Goal: Transaction & Acquisition: Purchase product/service

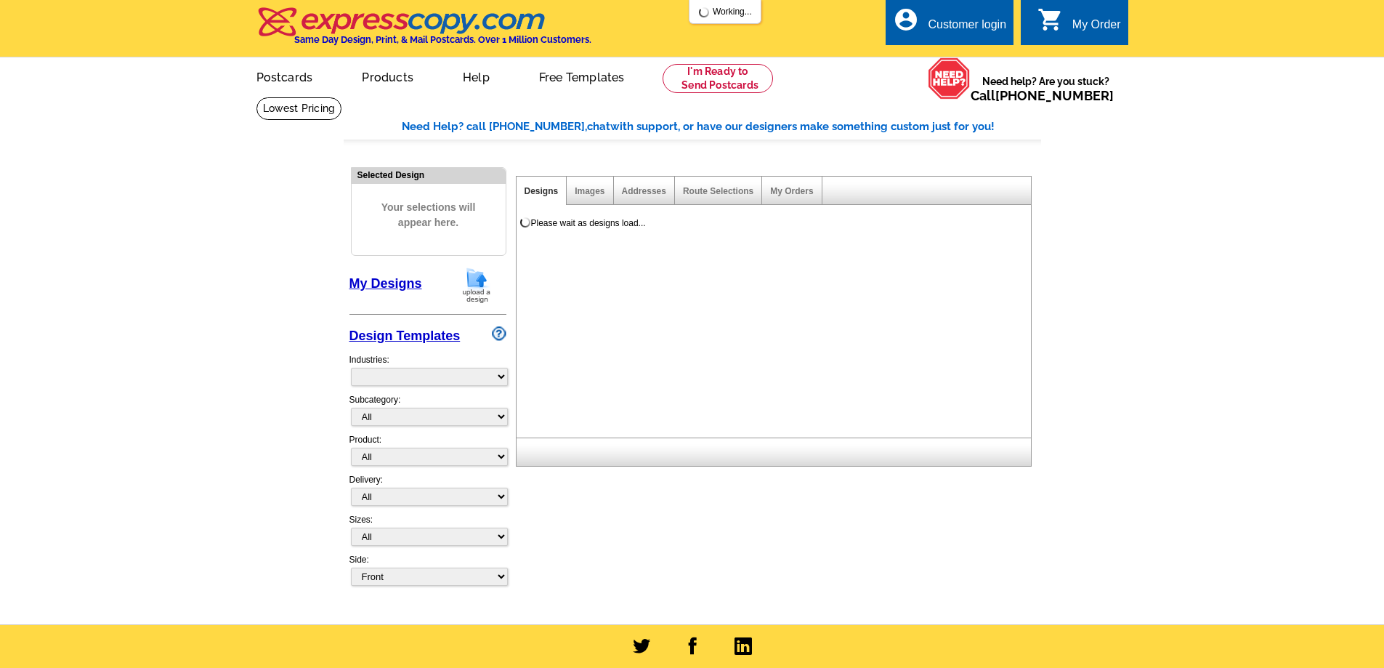
select select "785"
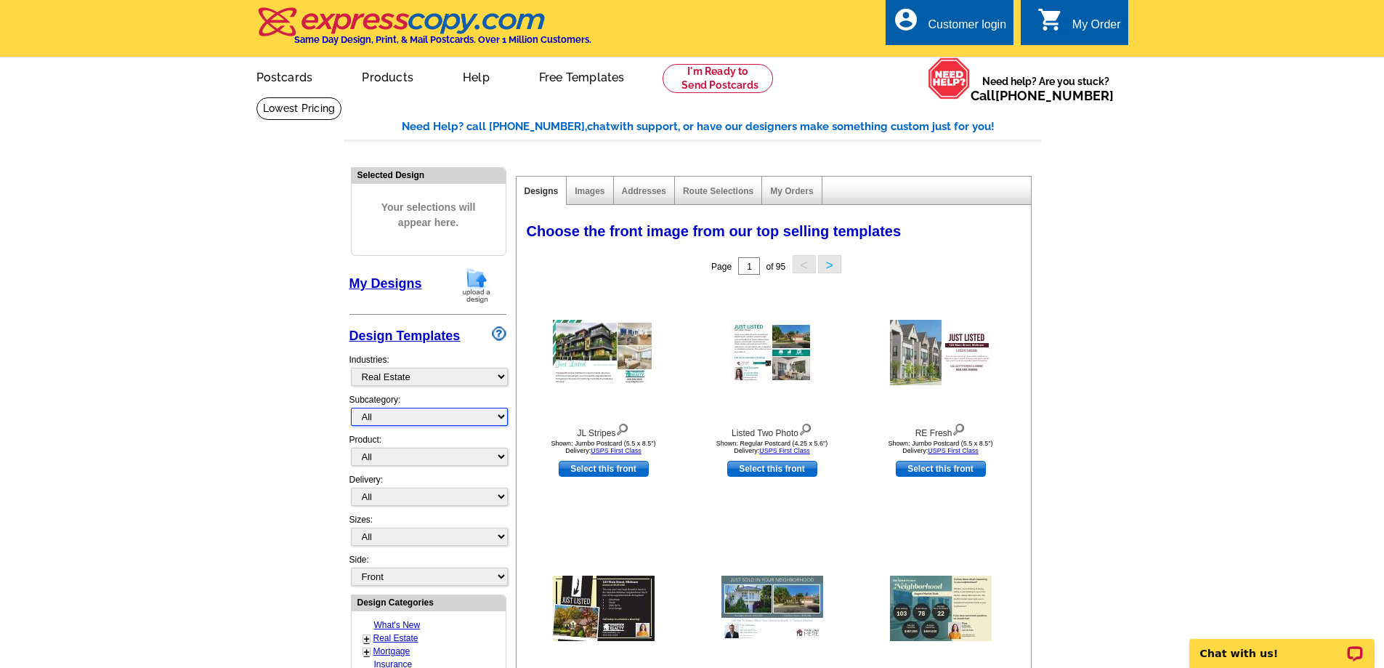
click at [388, 418] on select "All RE/MAX® Referrals [PERSON_NAME]® Berkshire Hathaway Home Services Century 2…" at bounding box center [429, 417] width 157 height 18
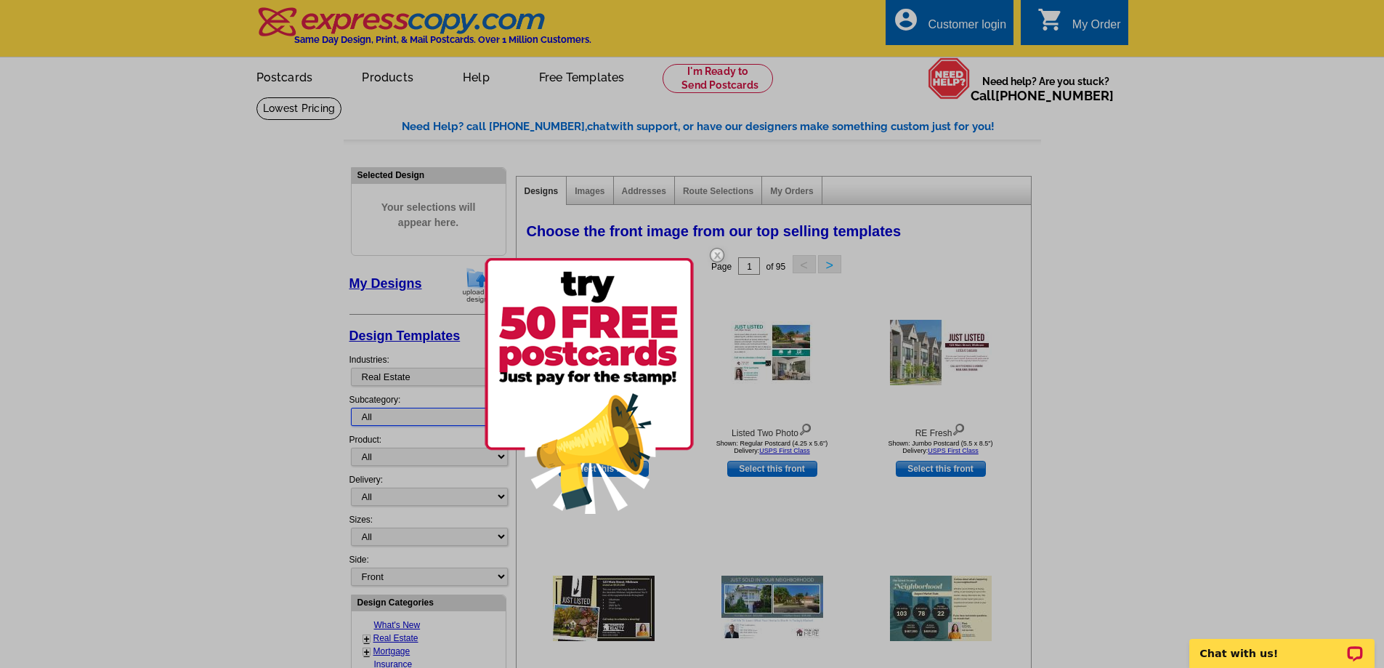
select select "1107"
click at [351, 408] on select "All RE/MAX® Referrals [PERSON_NAME]® Berkshire Hathaway Home Services Century 2…" at bounding box center [429, 417] width 157 height 18
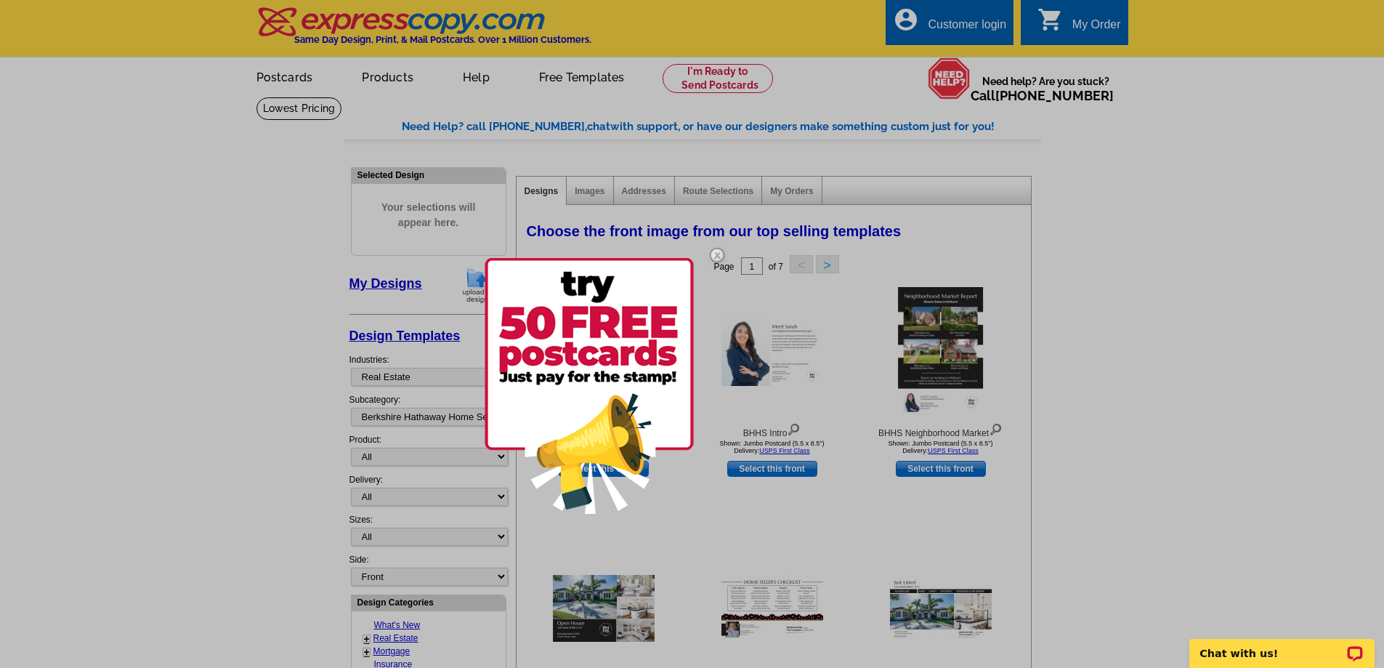
click at [715, 248] on img at bounding box center [717, 255] width 42 height 42
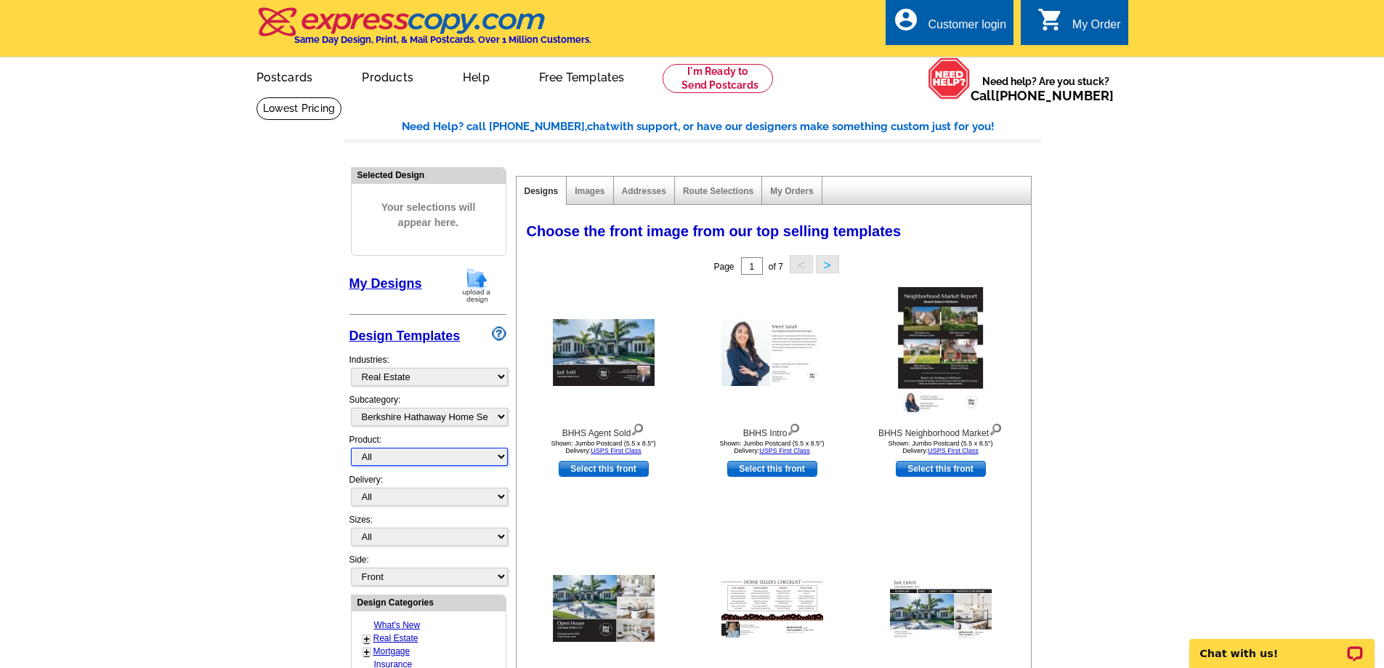
click at [388, 457] on select "All Postcards Letters and flyers Business Cards Door Hangers Greeting Cards" at bounding box center [429, 457] width 157 height 18
select select "1"
click at [351, 448] on select "All Postcards Letters and flyers Business Cards Door Hangers Greeting Cards" at bounding box center [429, 457] width 157 height 18
click at [496, 382] on select "What's New Real Estate Mortgage Insurance HVAC Dental Solar EDDM - NEW! Calenda…" at bounding box center [429, 377] width 157 height 18
click at [495, 376] on select "What's New Real Estate Mortgage Insurance HVAC Dental Solar EDDM - NEW! Calenda…" at bounding box center [429, 377] width 157 height 18
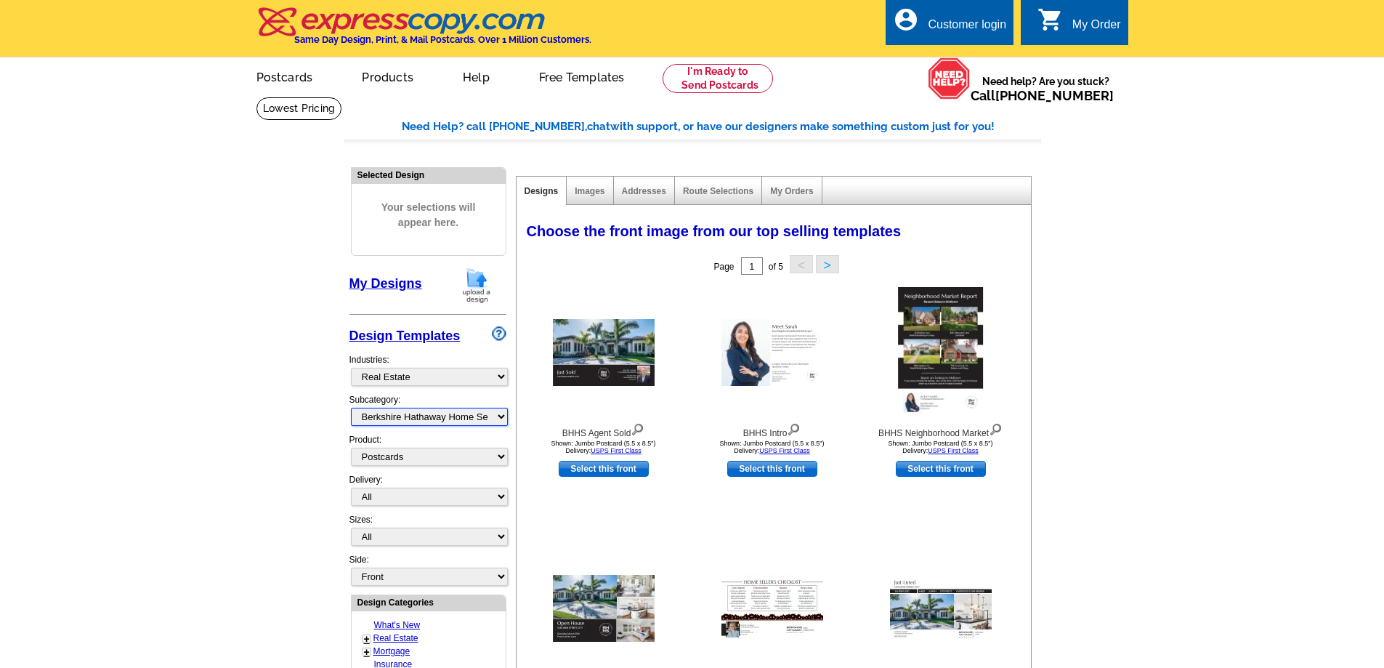
click at [497, 419] on select "All RE/MAX® Referrals [PERSON_NAME]® Berkshire Hathaway Home Services Century 2…" at bounding box center [429, 417] width 157 height 18
select select "1208"
click at [351, 408] on select "All RE/MAX® Referrals [PERSON_NAME]® Berkshire Hathaway Home Services Century 2…" at bounding box center [429, 417] width 157 height 18
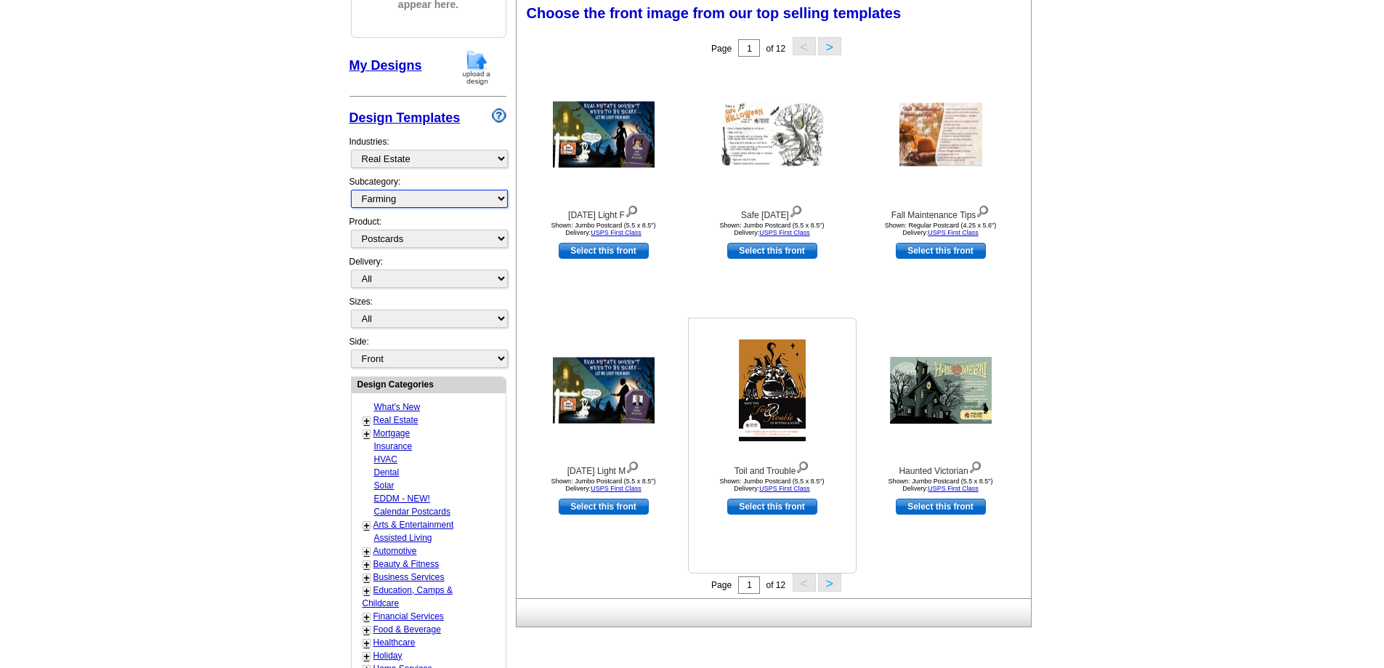
scroll to position [291, 0]
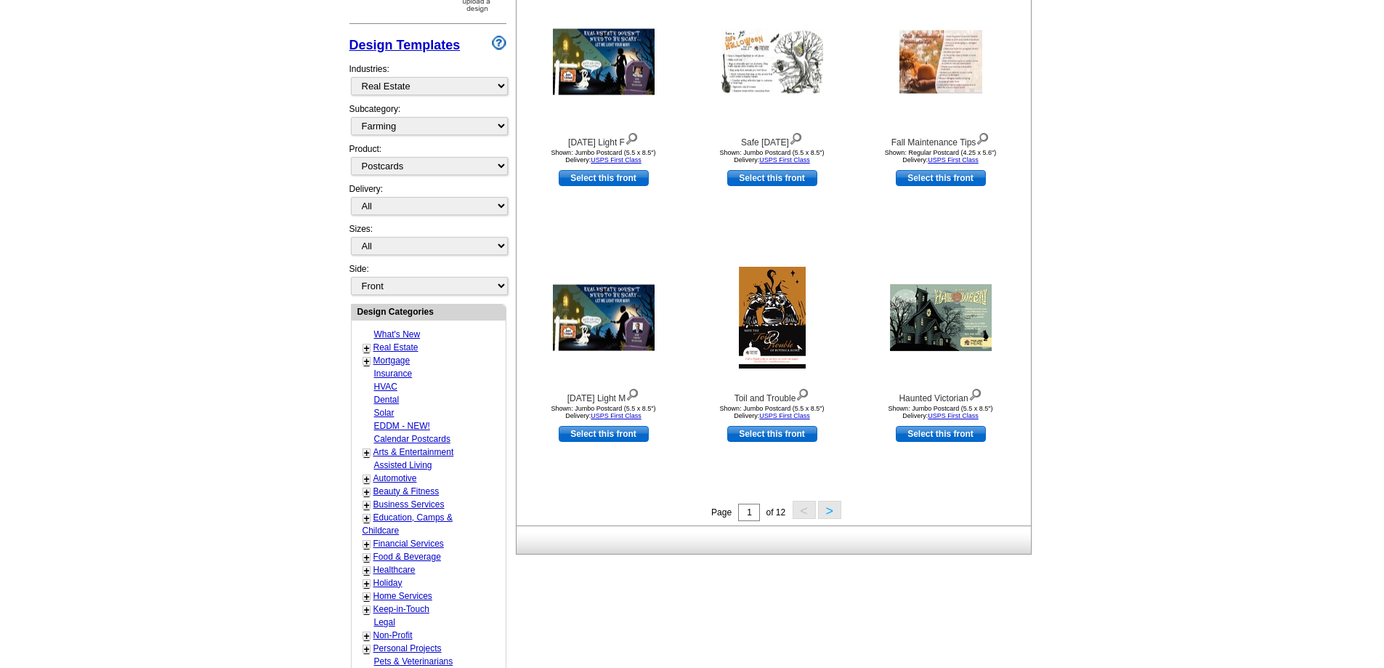
click at [826, 509] on button ">" at bounding box center [829, 510] width 23 height 18
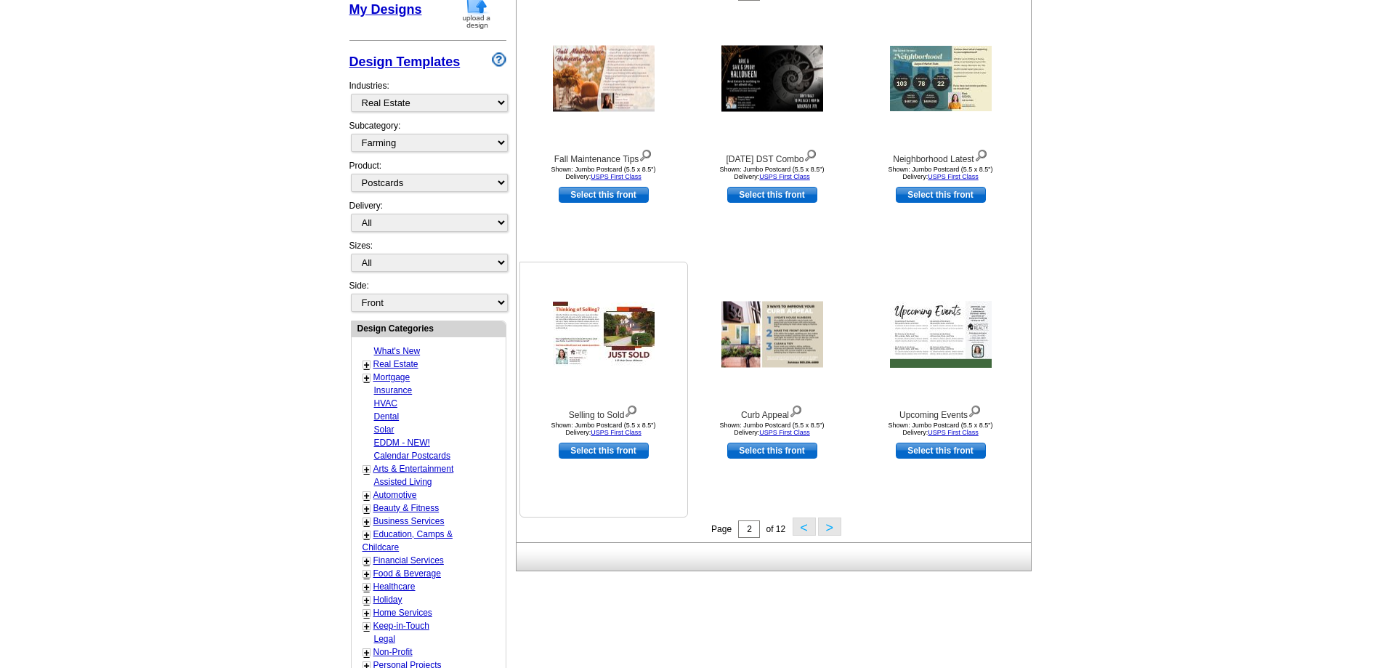
scroll to position [215, 0]
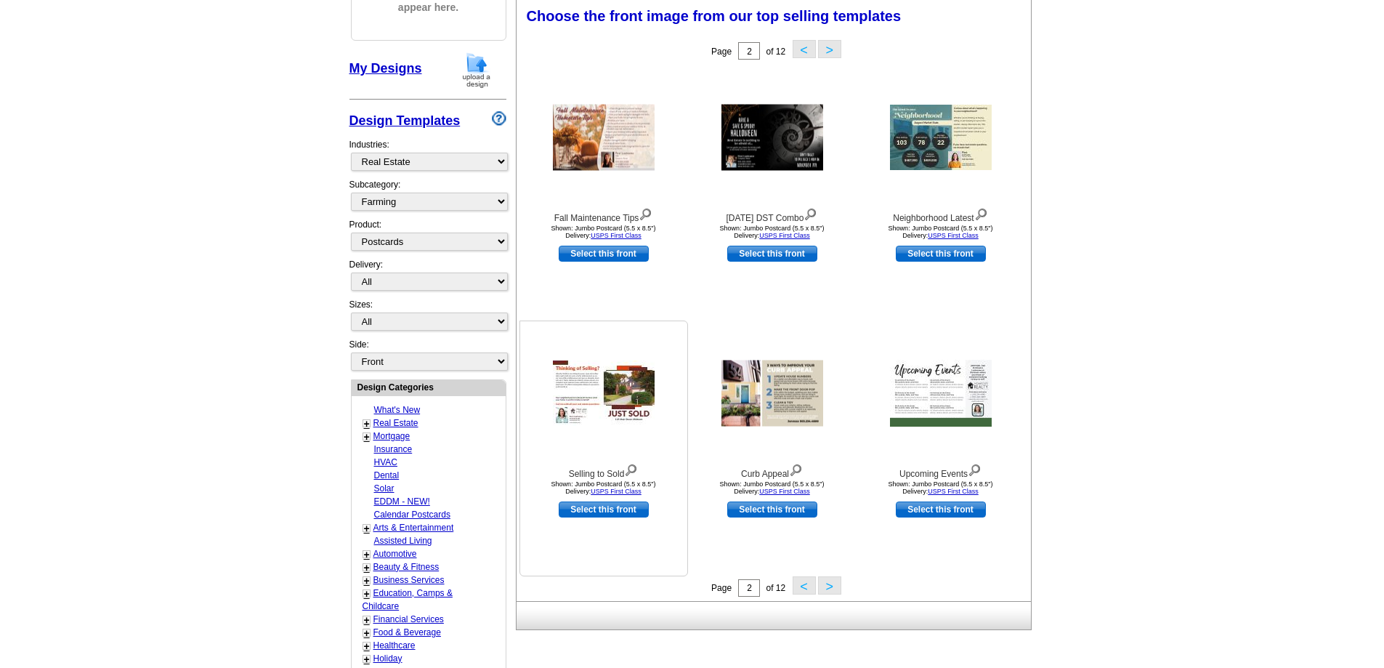
click at [573, 377] on img at bounding box center [604, 392] width 102 height 65
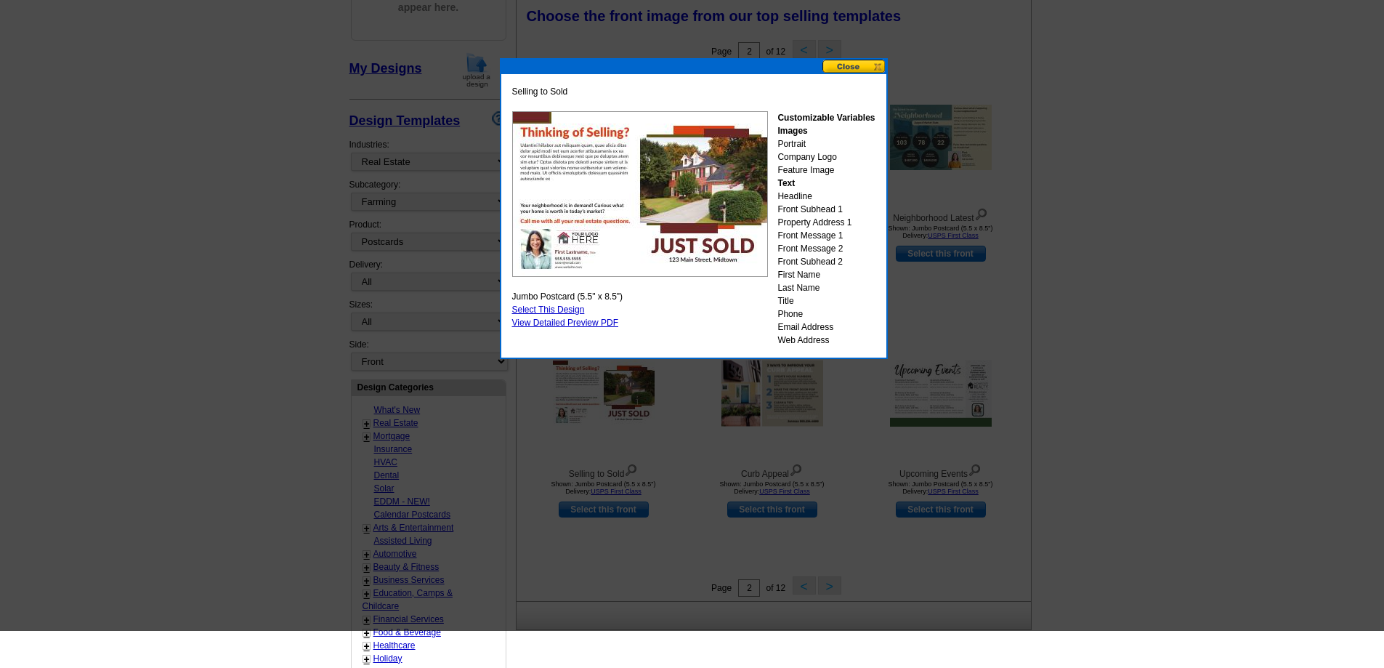
scroll to position [142, 0]
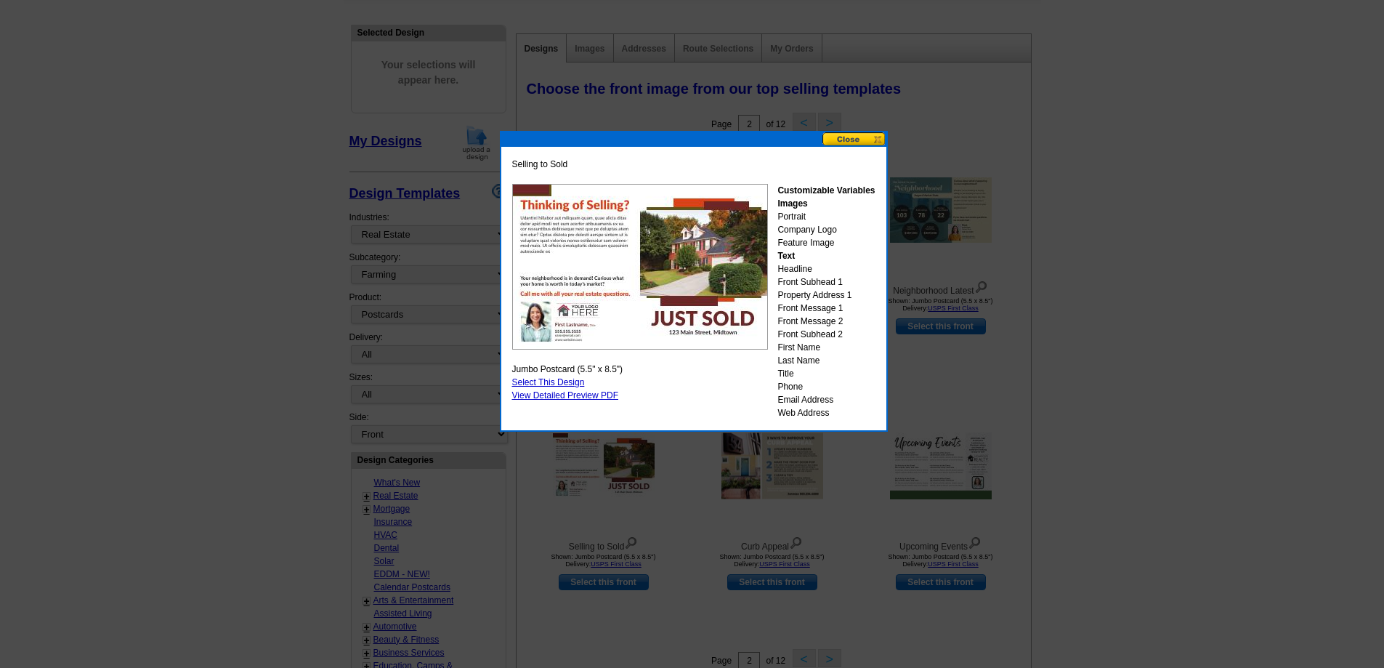
click at [861, 137] on button at bounding box center [855, 139] width 64 height 14
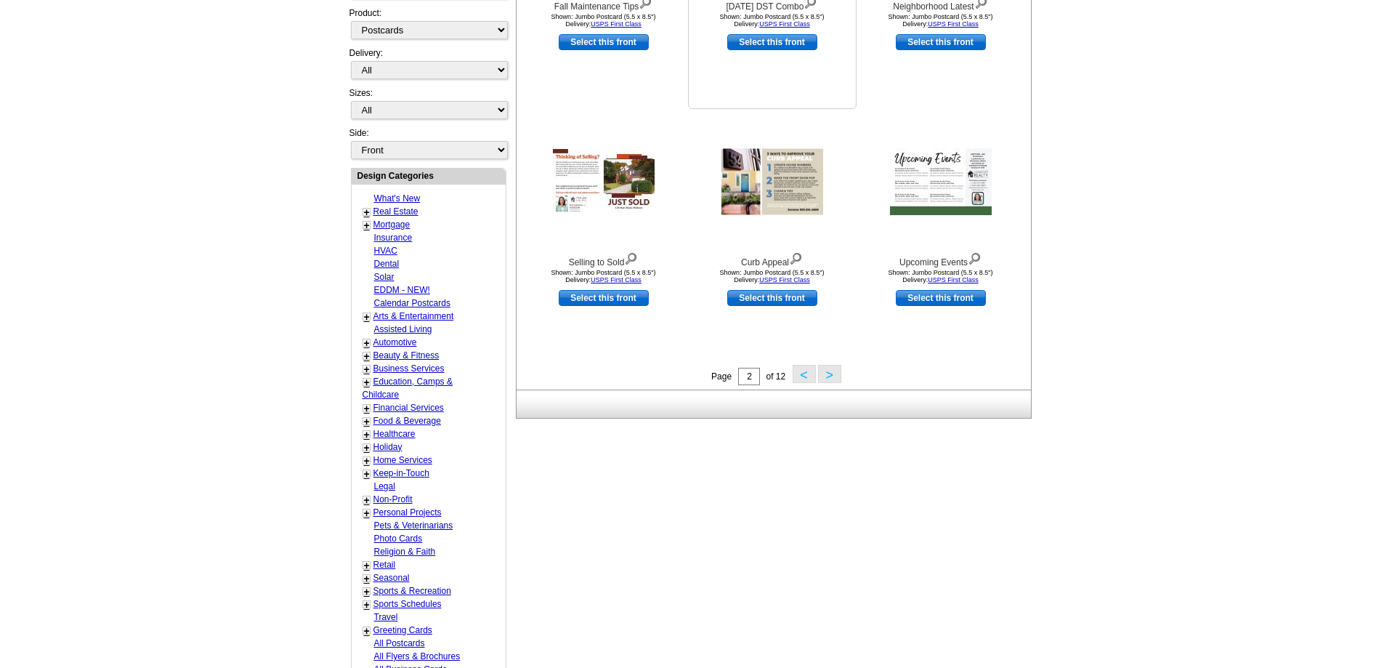
scroll to position [433, 0]
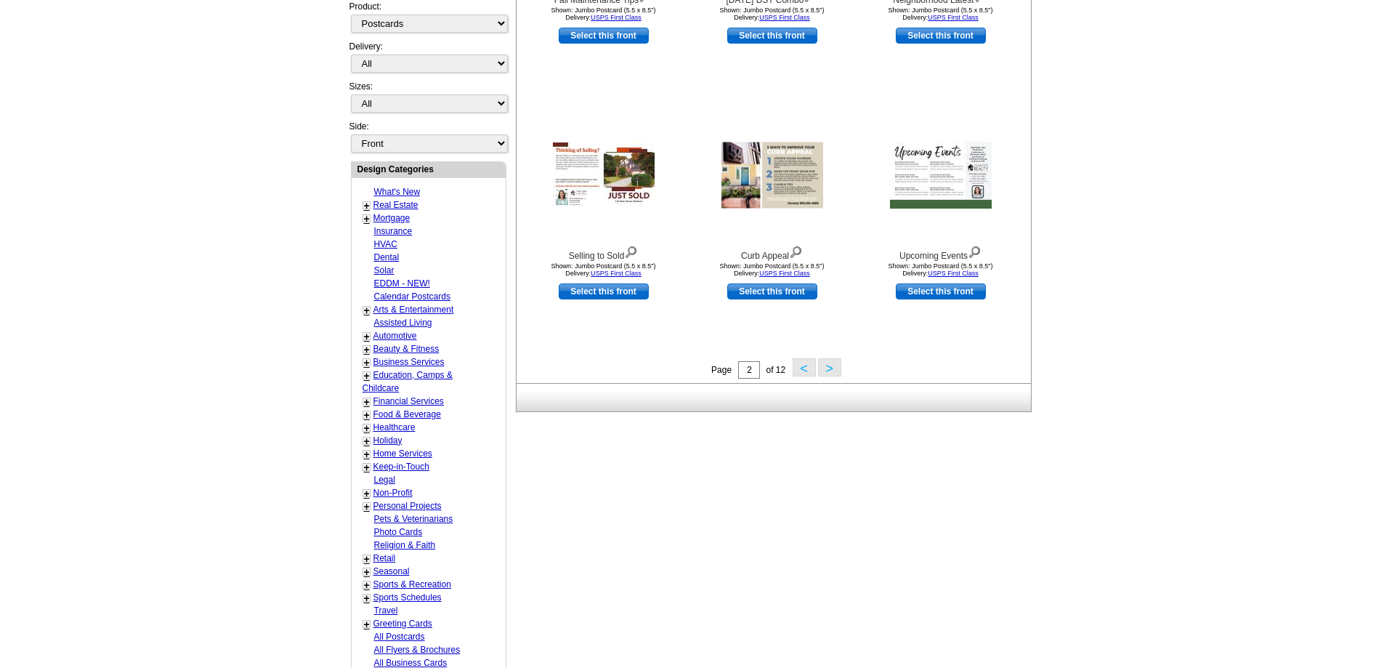
click at [827, 369] on button ">" at bounding box center [829, 367] width 23 height 18
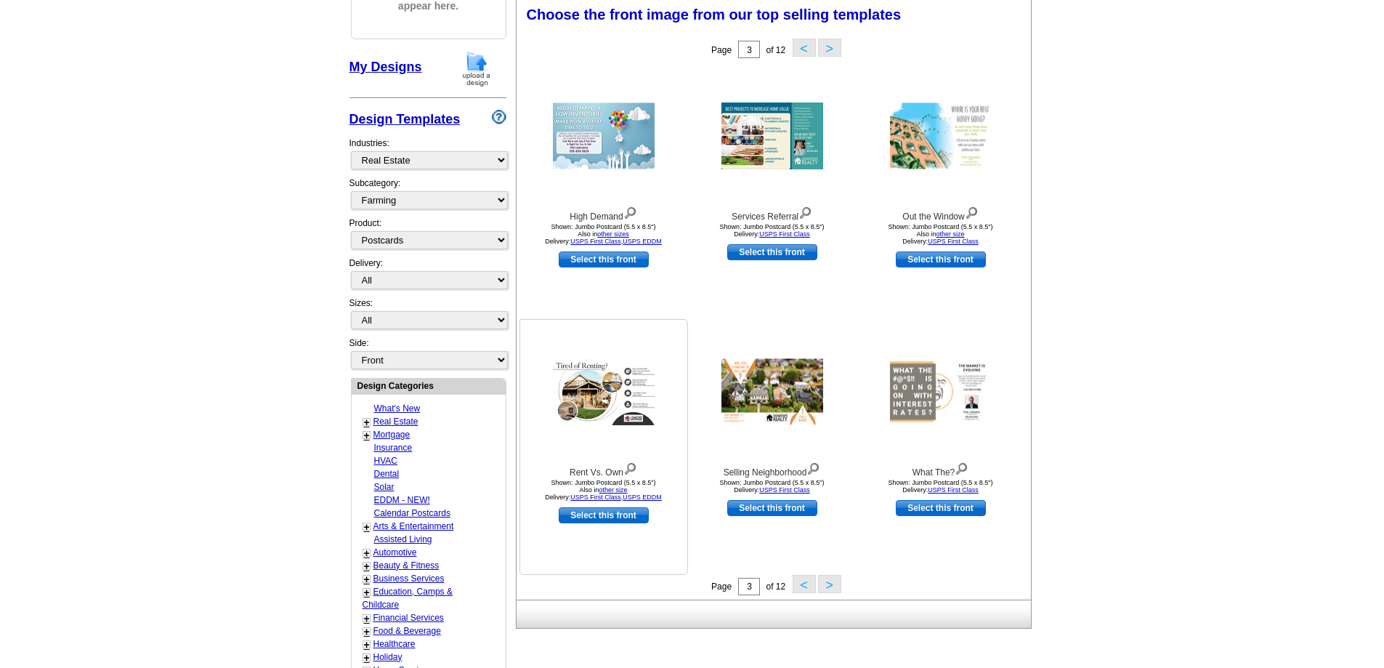
scroll to position [215, 0]
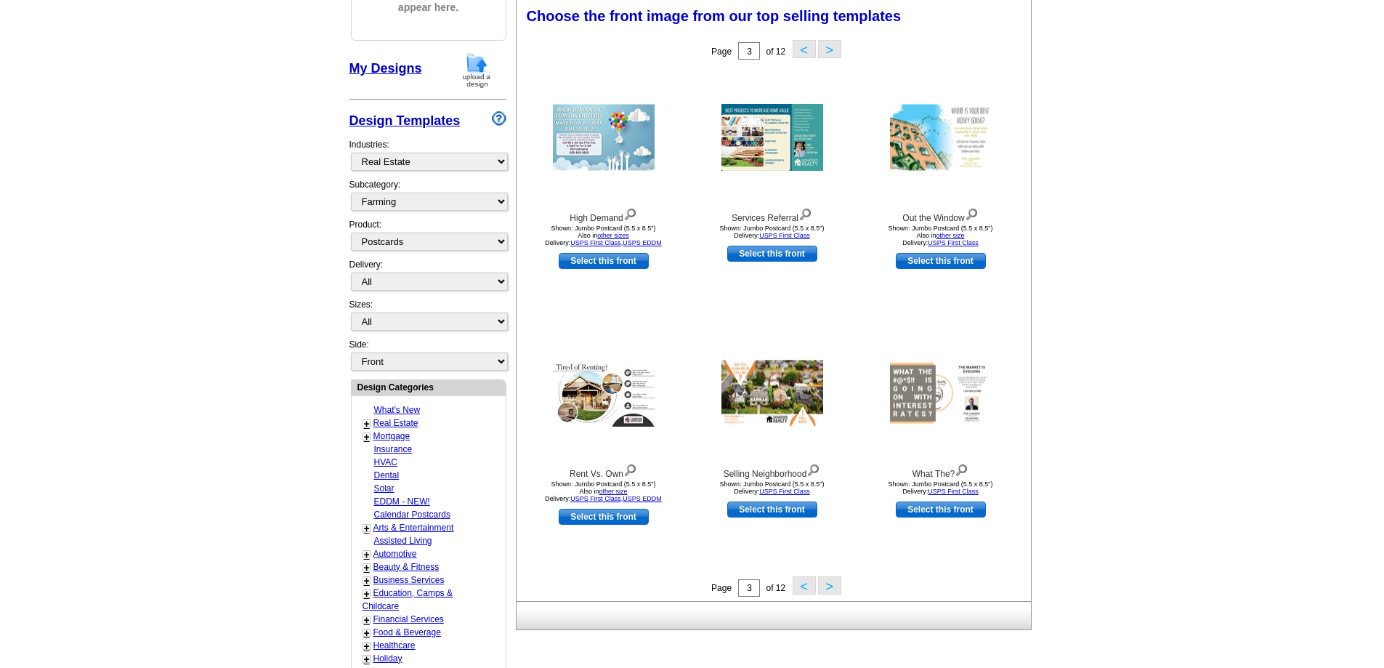
click at [830, 580] on button ">" at bounding box center [829, 585] width 23 height 18
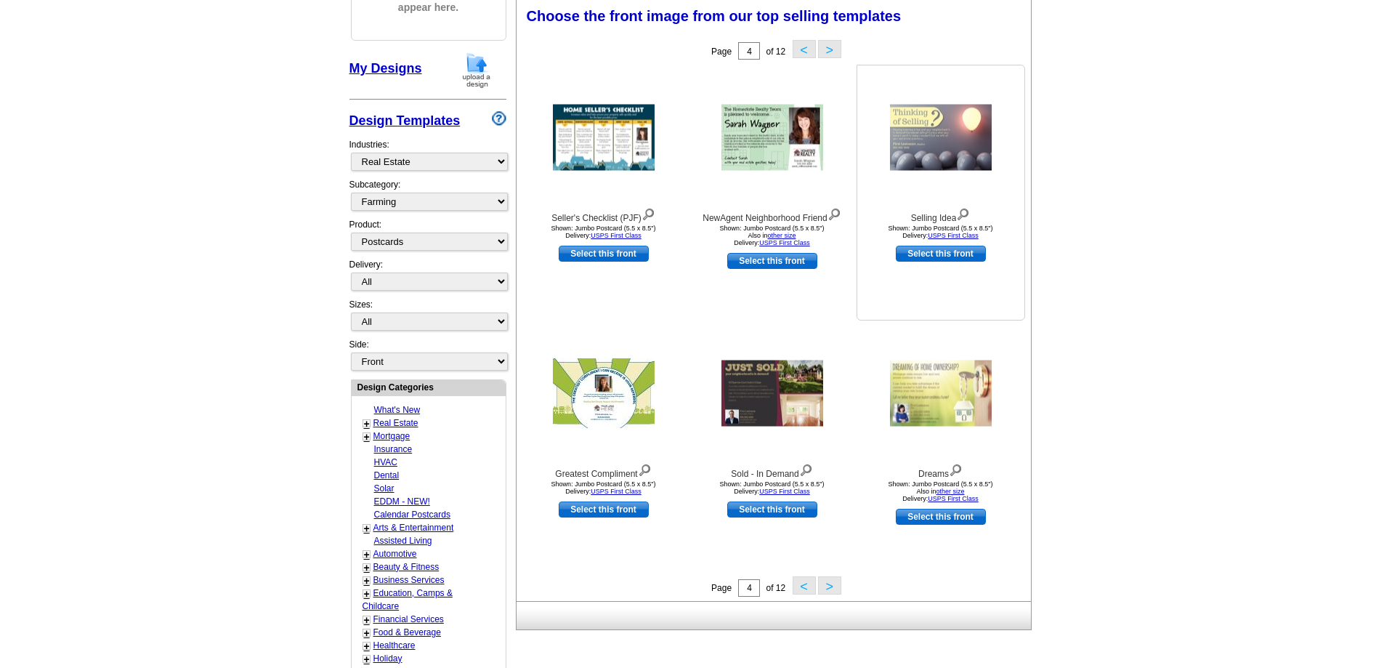
click at [922, 126] on img at bounding box center [941, 138] width 102 height 66
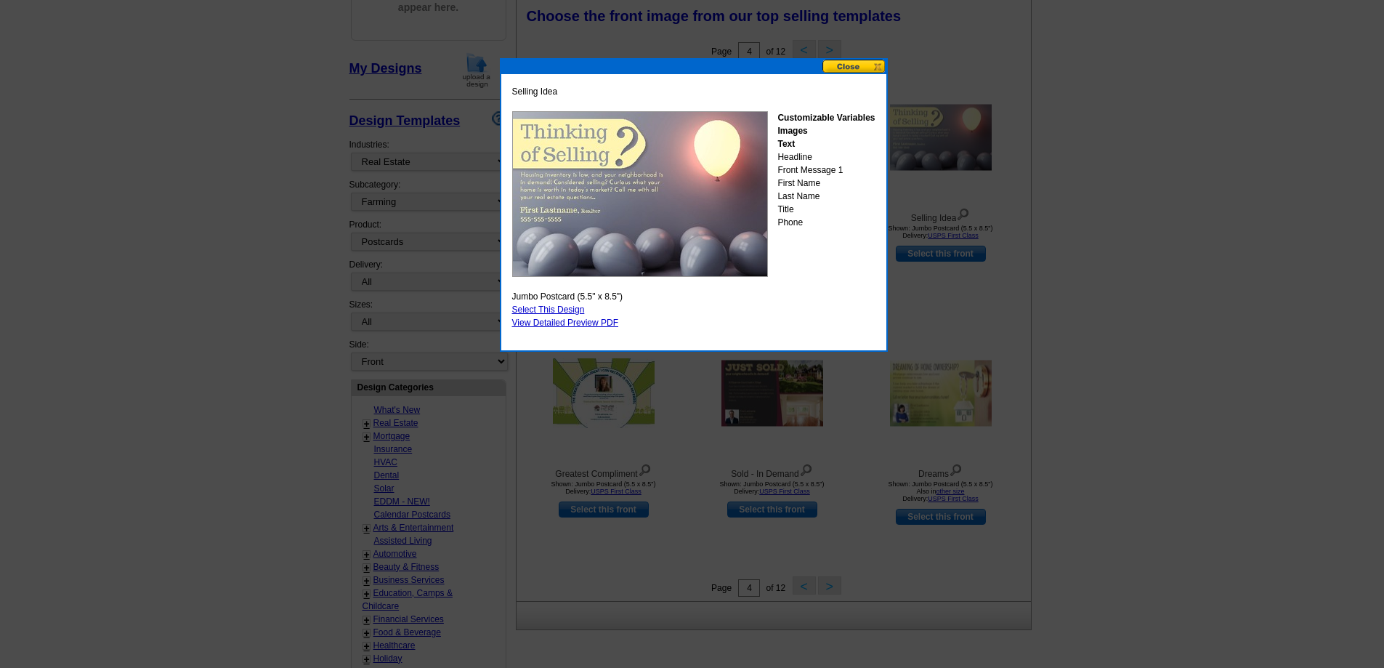
click at [858, 68] on button at bounding box center [855, 67] width 64 height 14
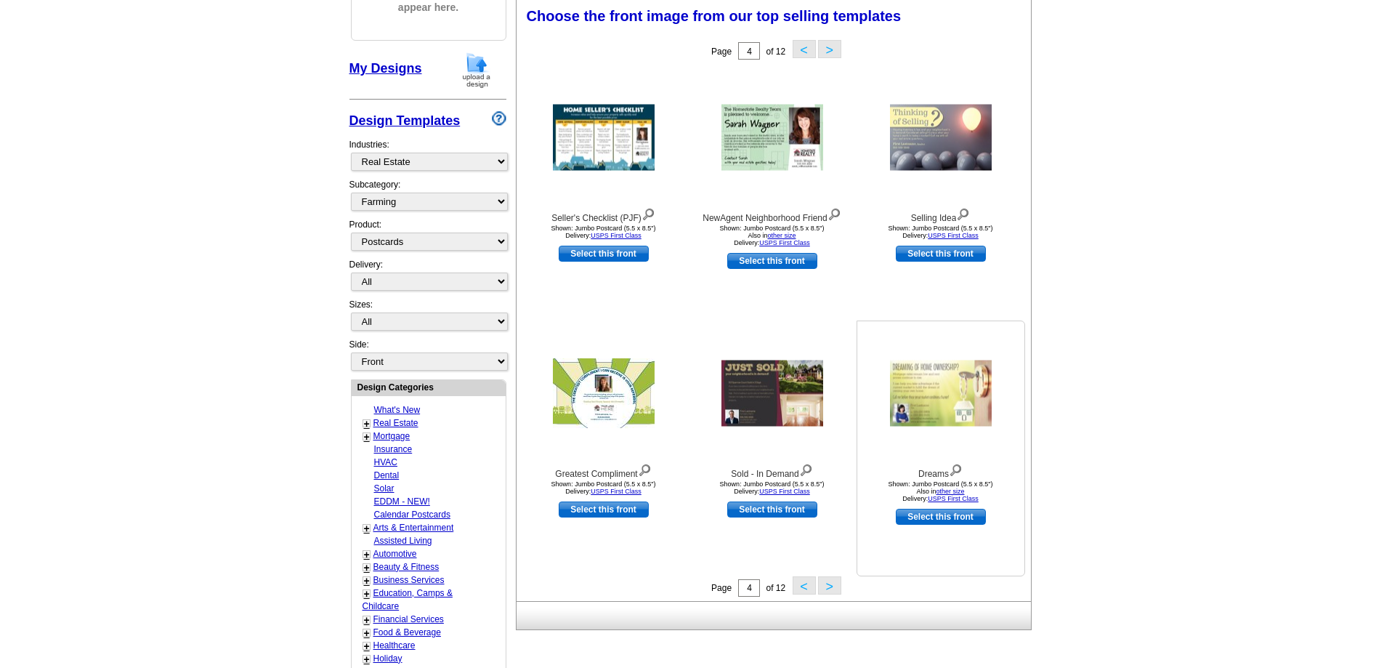
click at [927, 388] on img at bounding box center [941, 393] width 102 height 66
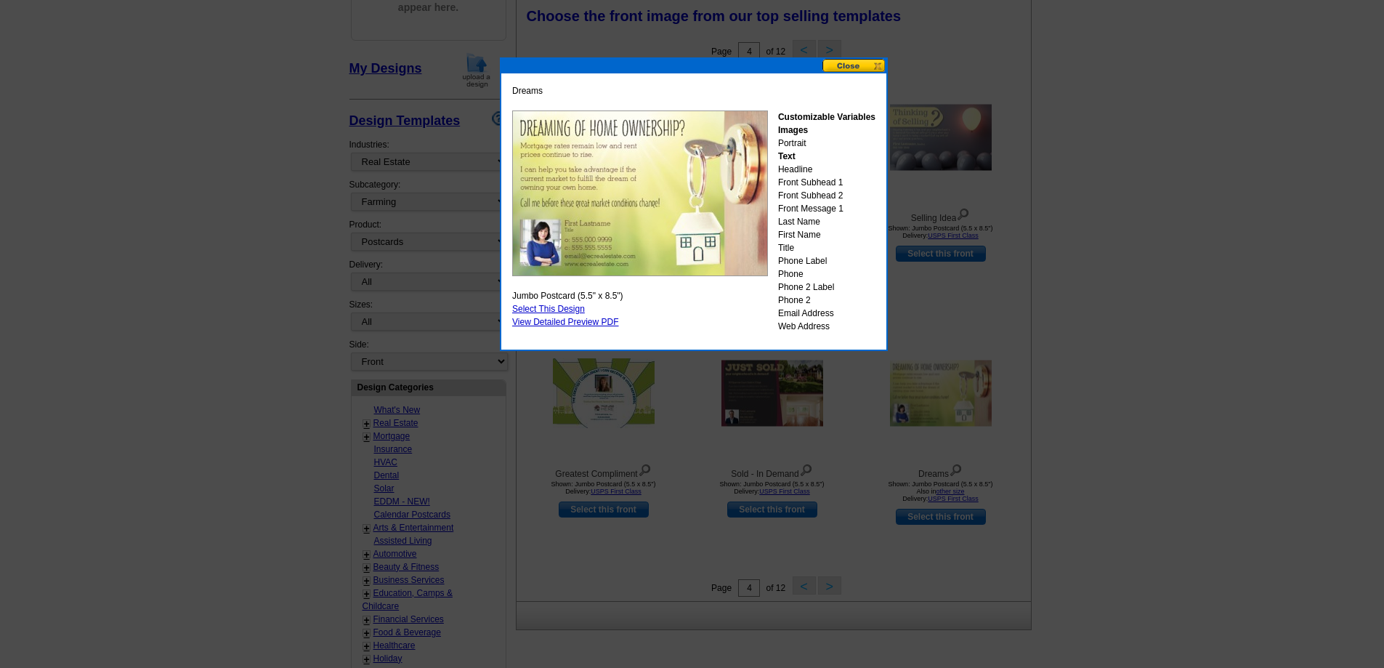
click at [845, 64] on button at bounding box center [855, 66] width 64 height 14
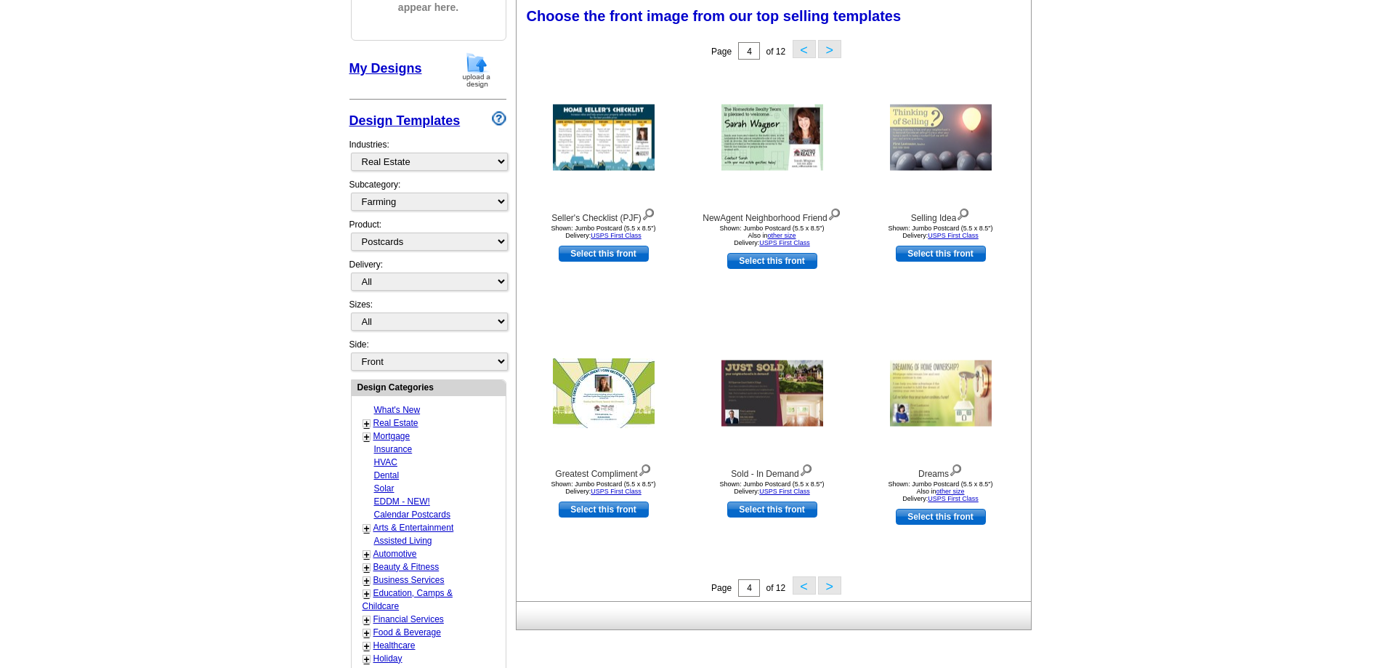
click at [828, 588] on button ">" at bounding box center [829, 585] width 23 height 18
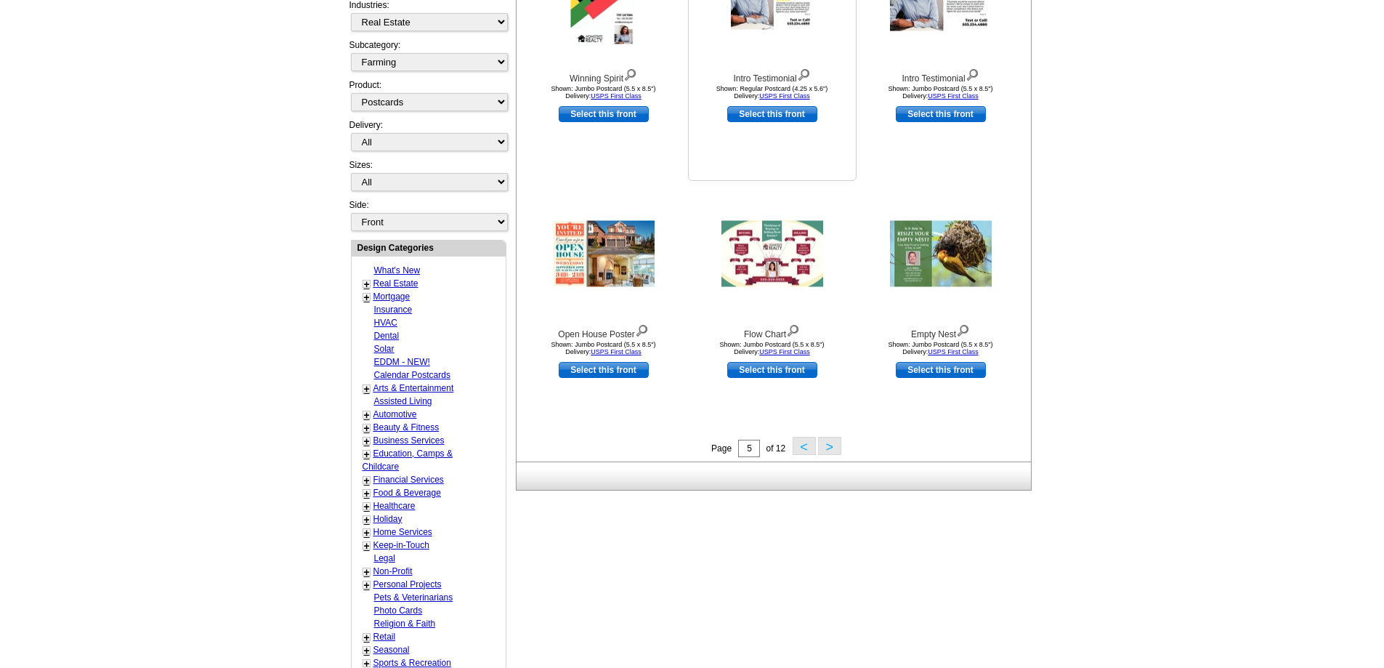
scroll to position [360, 0]
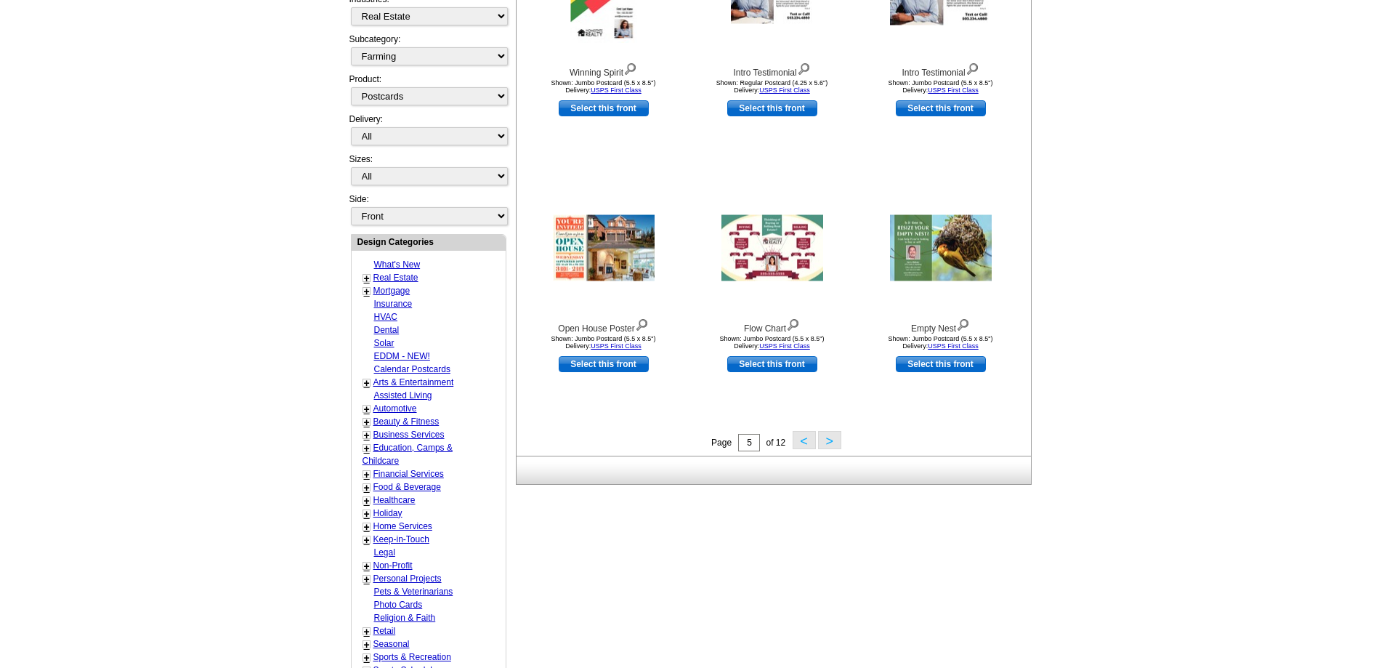
click at [831, 440] on button ">" at bounding box center [829, 440] width 23 height 18
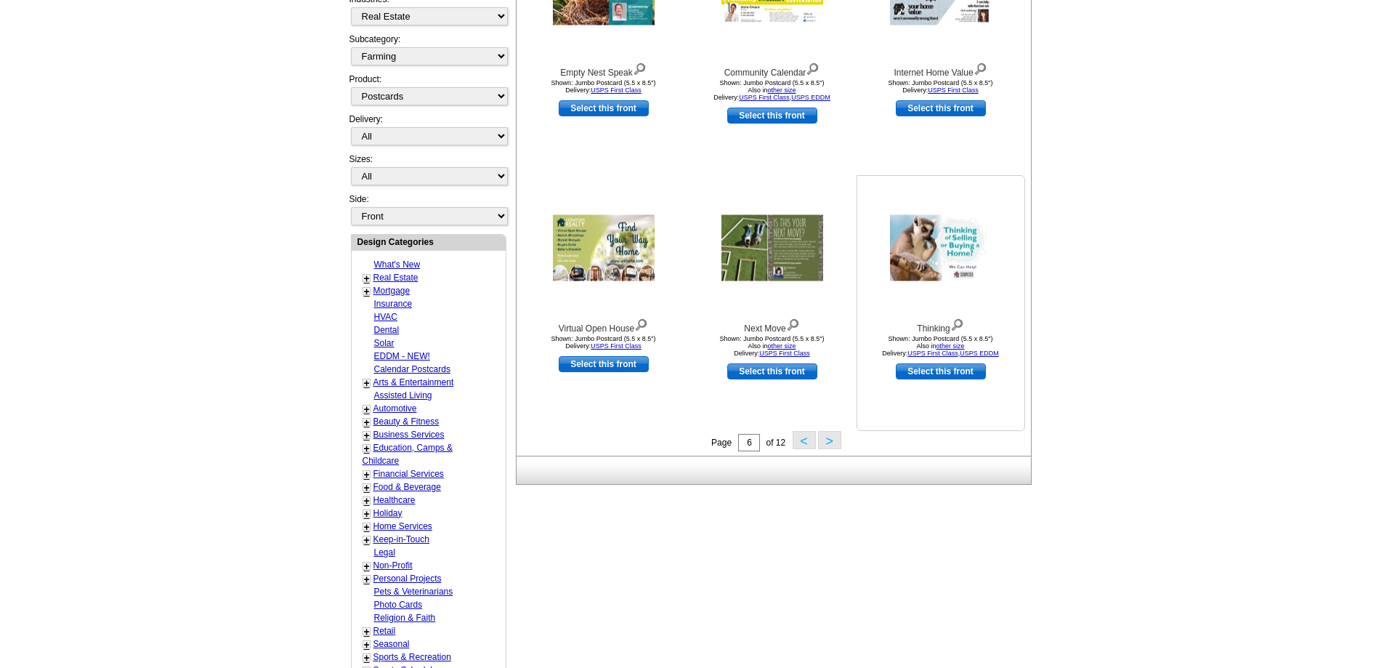
click at [919, 252] on img at bounding box center [941, 248] width 102 height 66
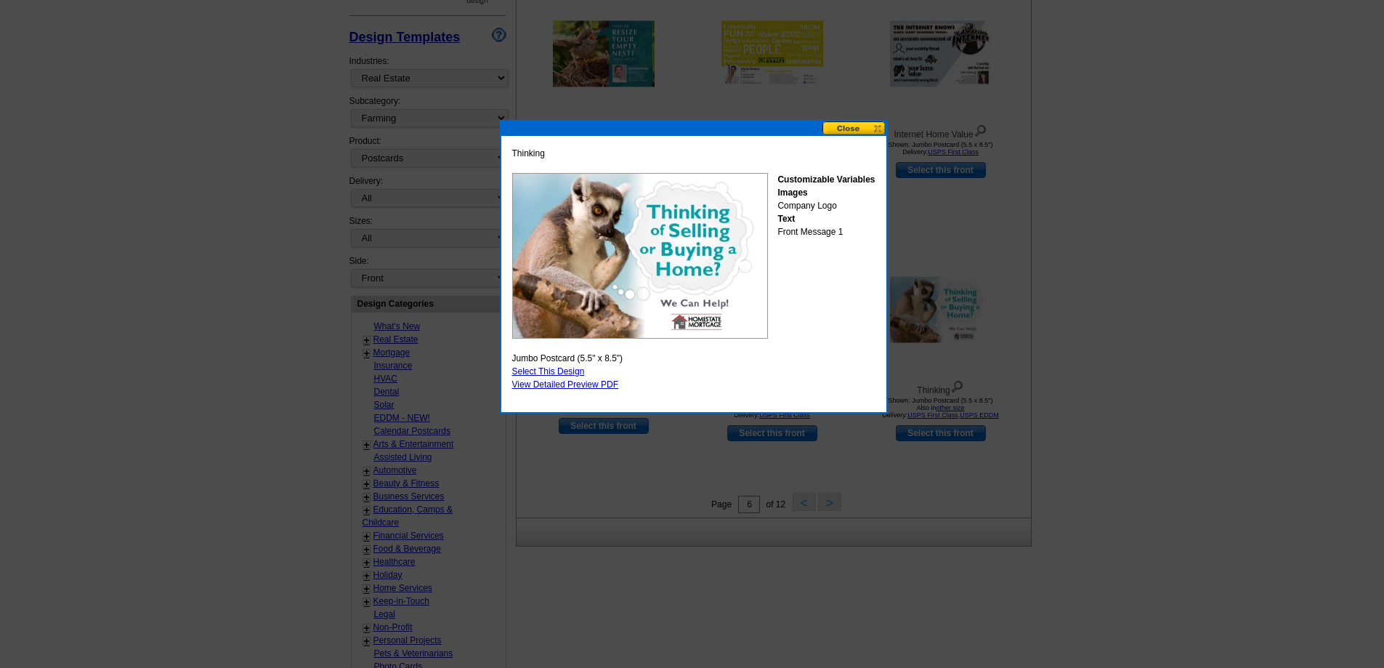
scroll to position [215, 0]
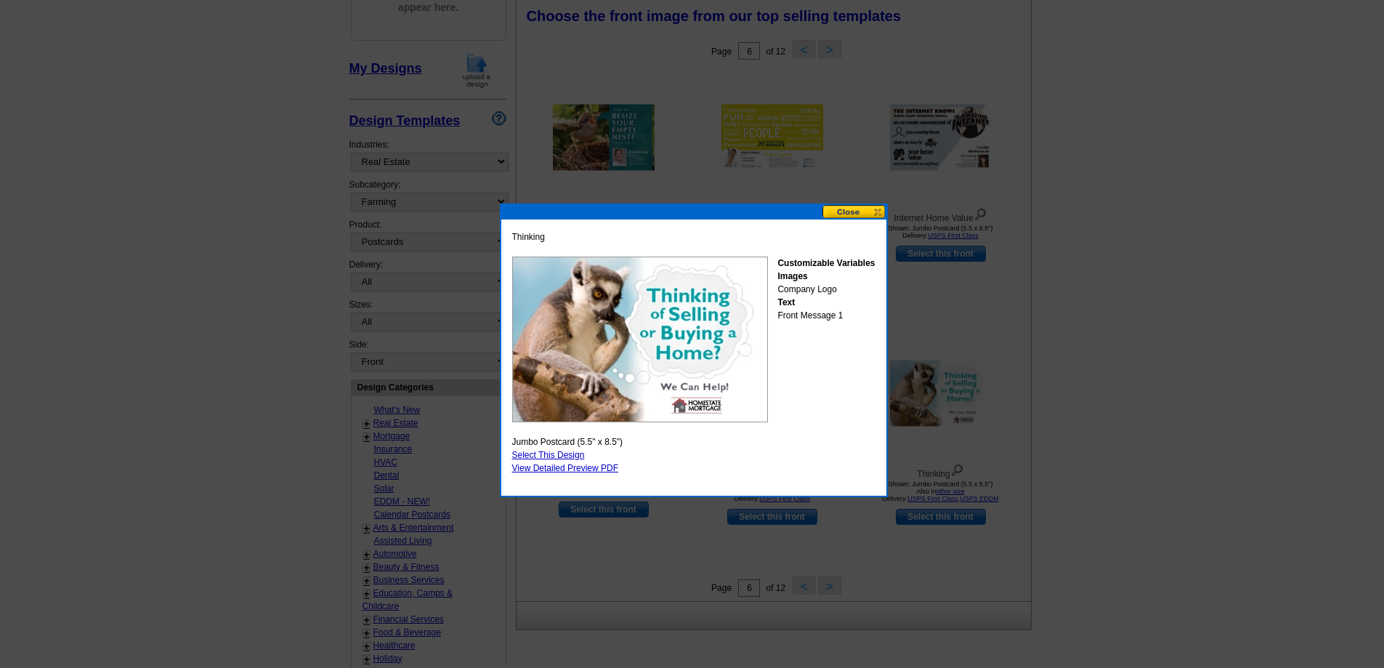
click at [852, 206] on button at bounding box center [855, 212] width 64 height 14
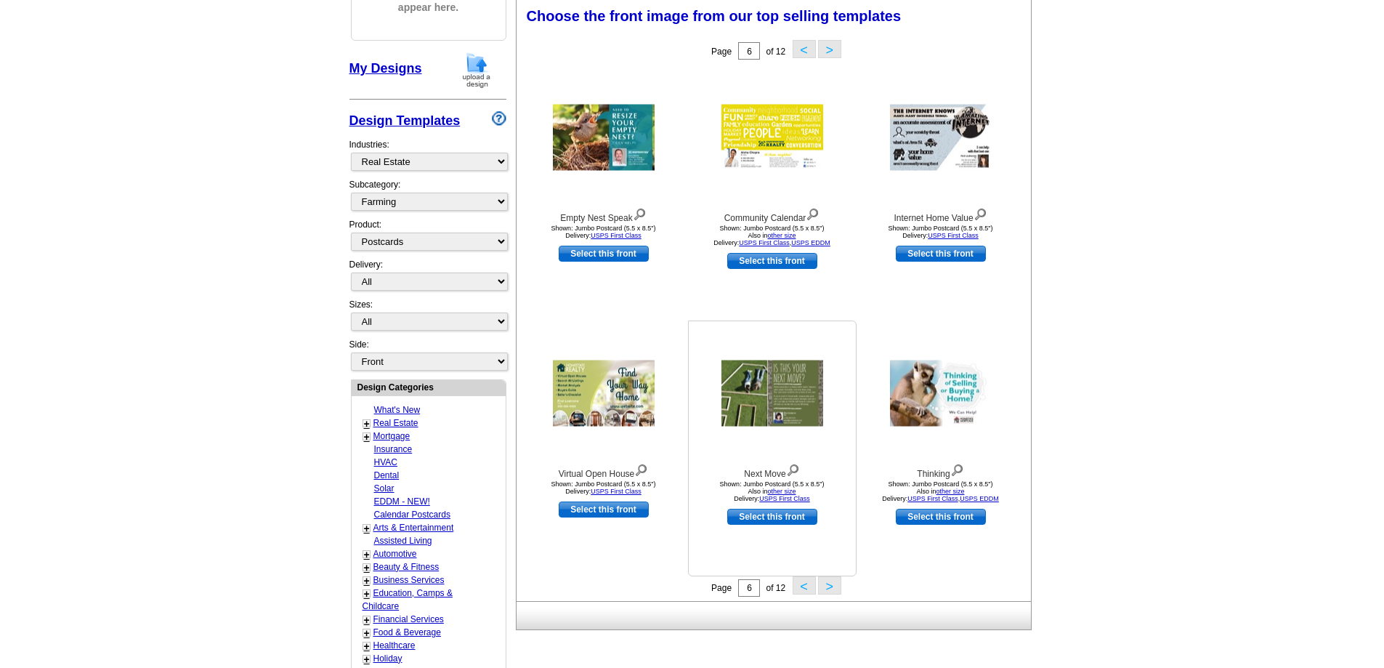
click at [789, 397] on img at bounding box center [773, 393] width 102 height 66
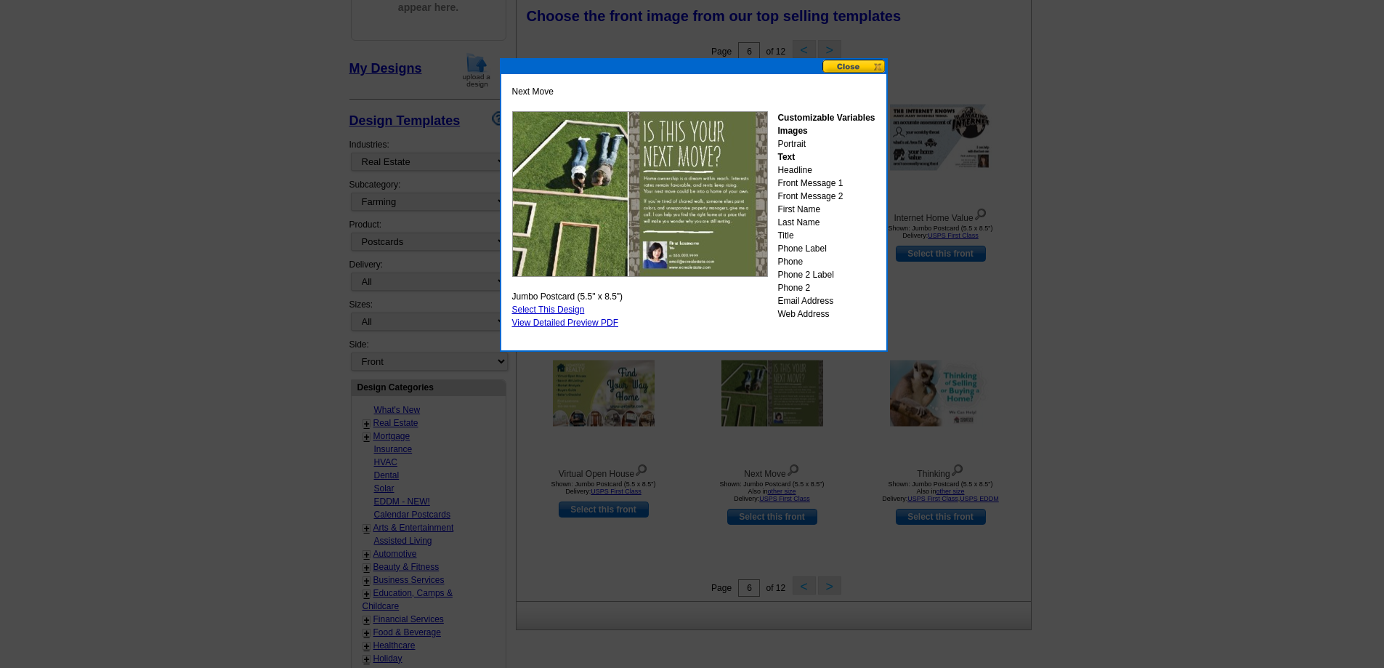
click at [852, 68] on button at bounding box center [855, 67] width 64 height 14
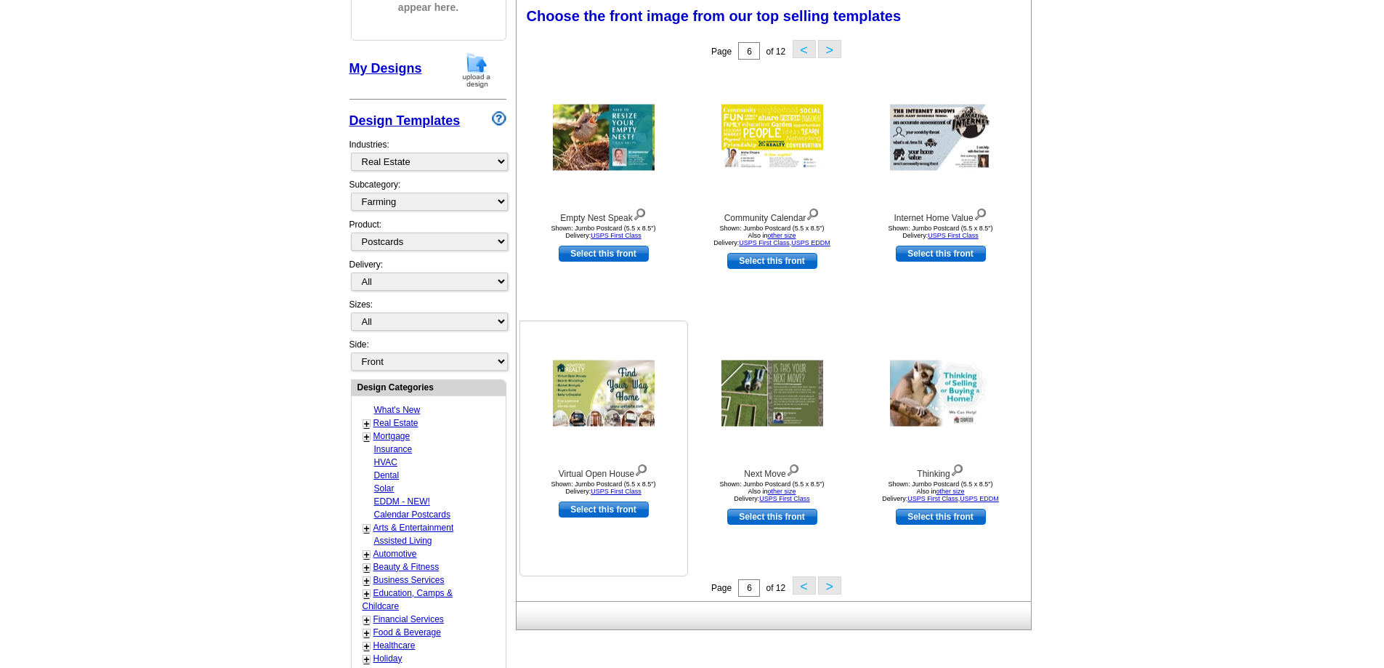
click at [609, 390] on img at bounding box center [604, 393] width 102 height 66
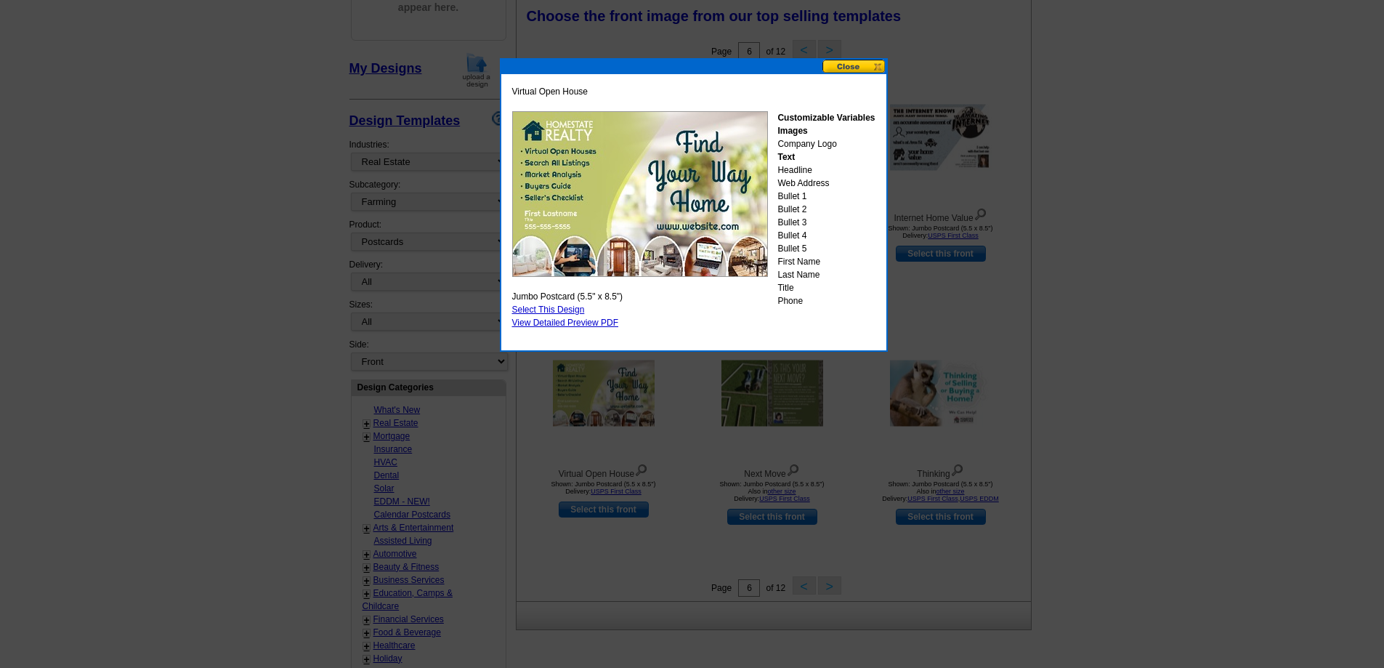
click at [856, 68] on button at bounding box center [855, 67] width 64 height 14
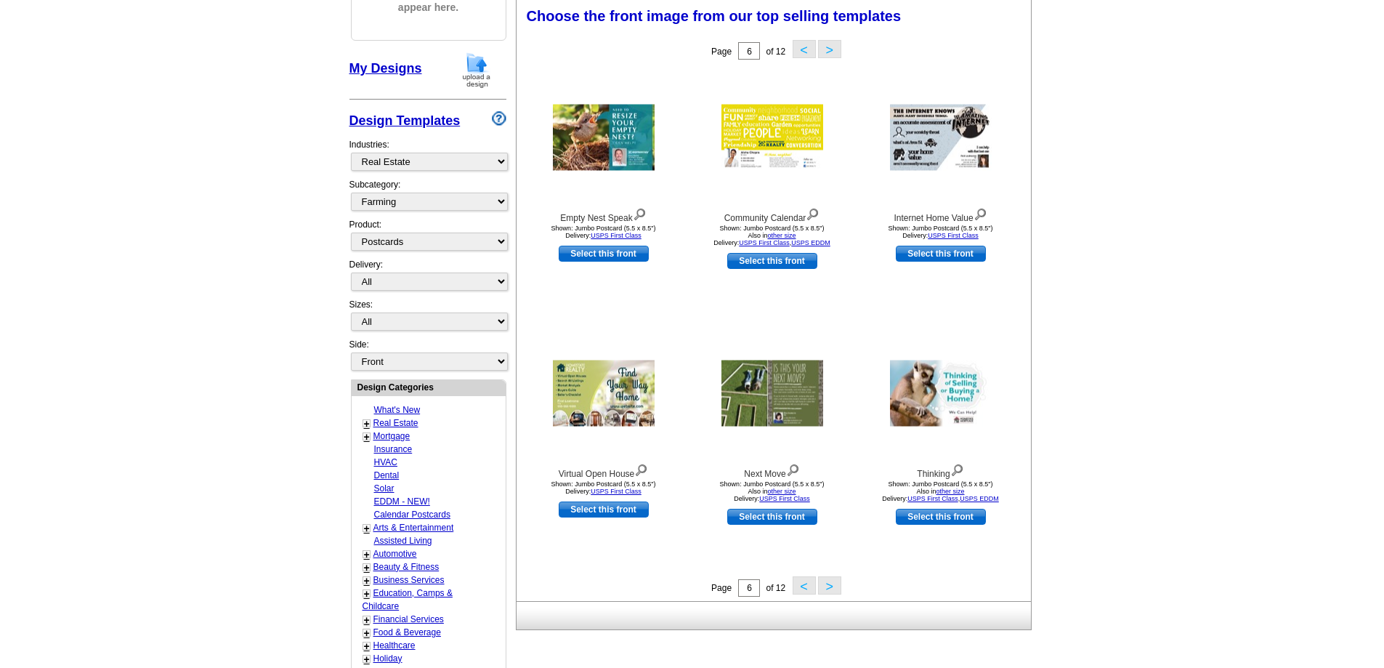
click at [826, 584] on button ">" at bounding box center [829, 585] width 23 height 18
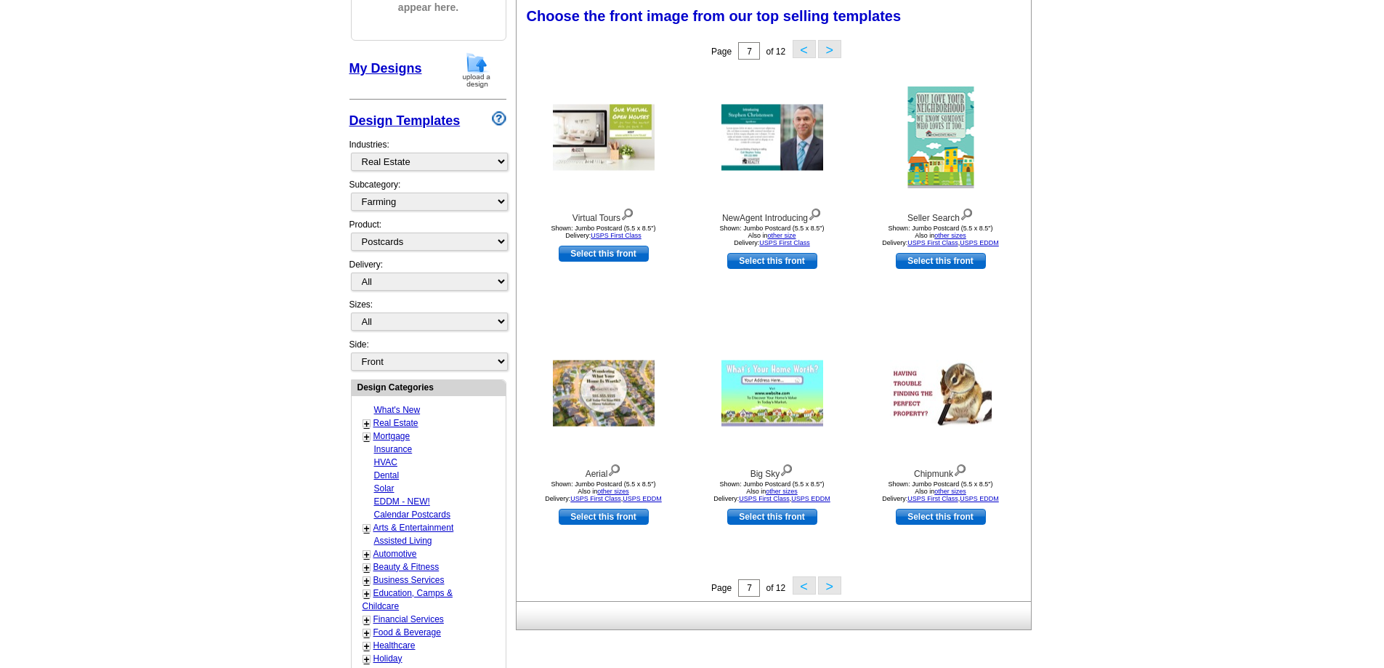
click at [827, 582] on button ">" at bounding box center [829, 585] width 23 height 18
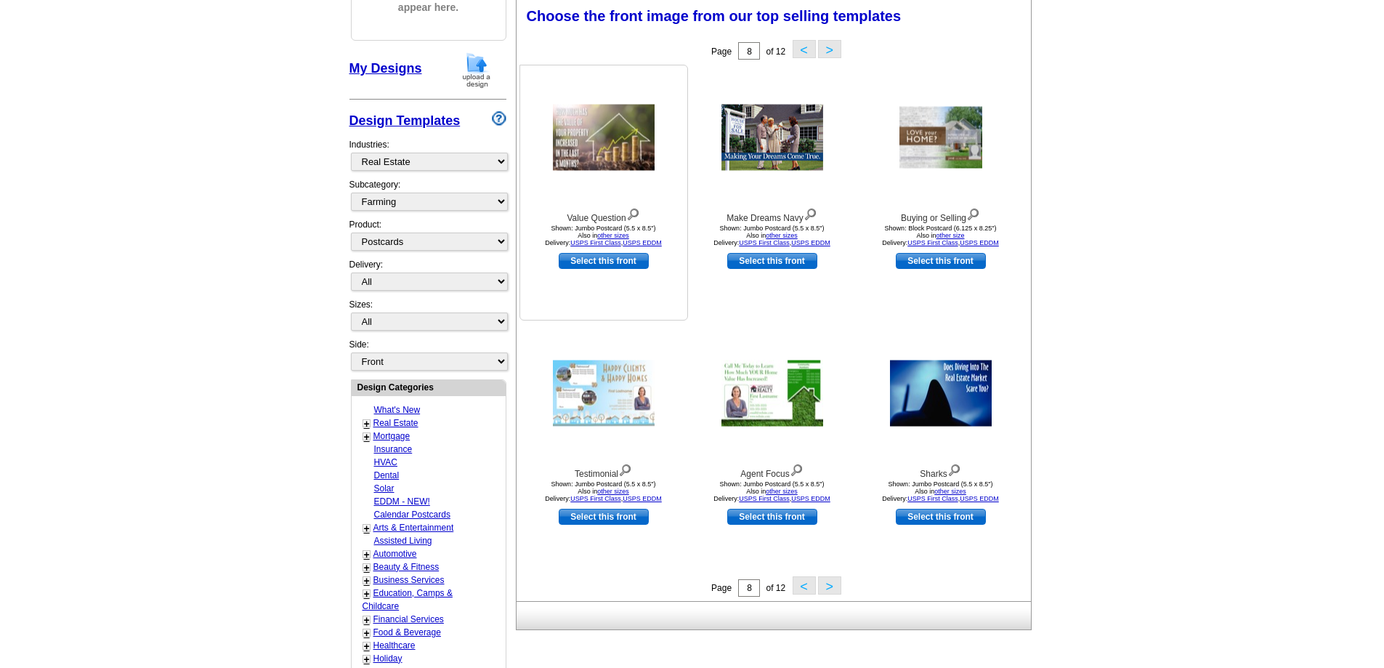
click at [573, 135] on img at bounding box center [604, 138] width 102 height 66
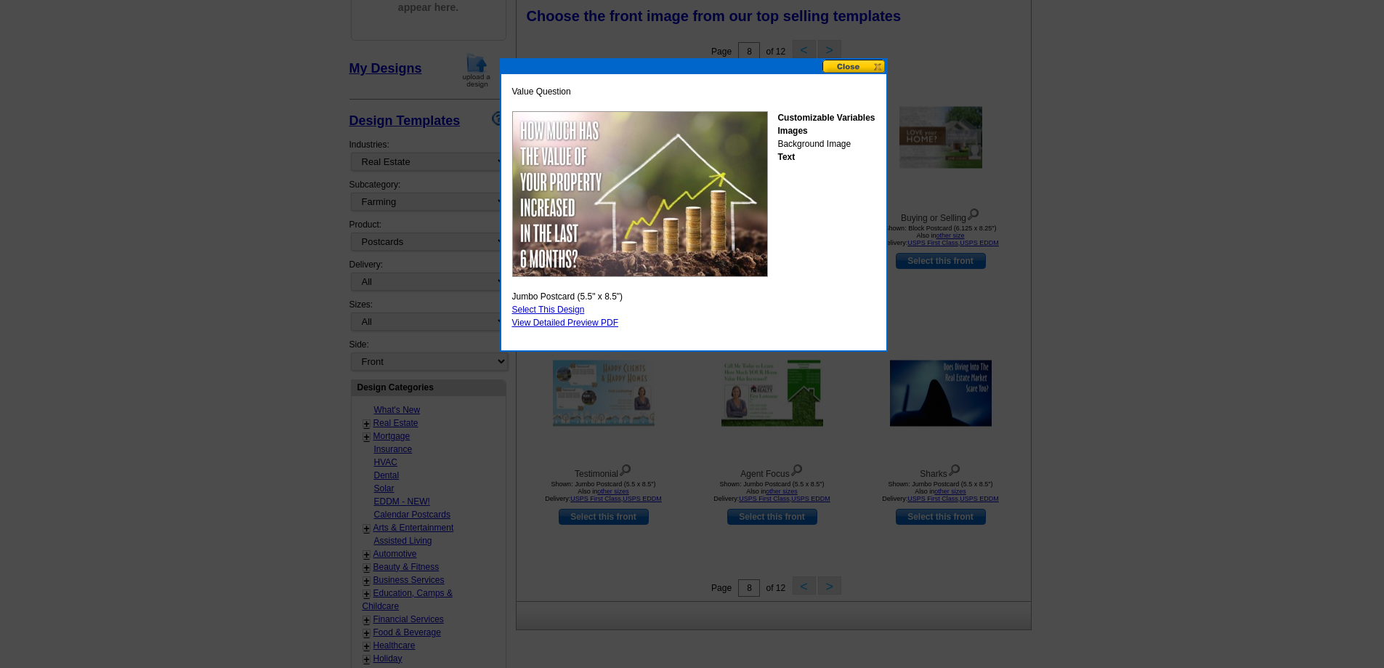
click at [855, 66] on button at bounding box center [855, 67] width 64 height 14
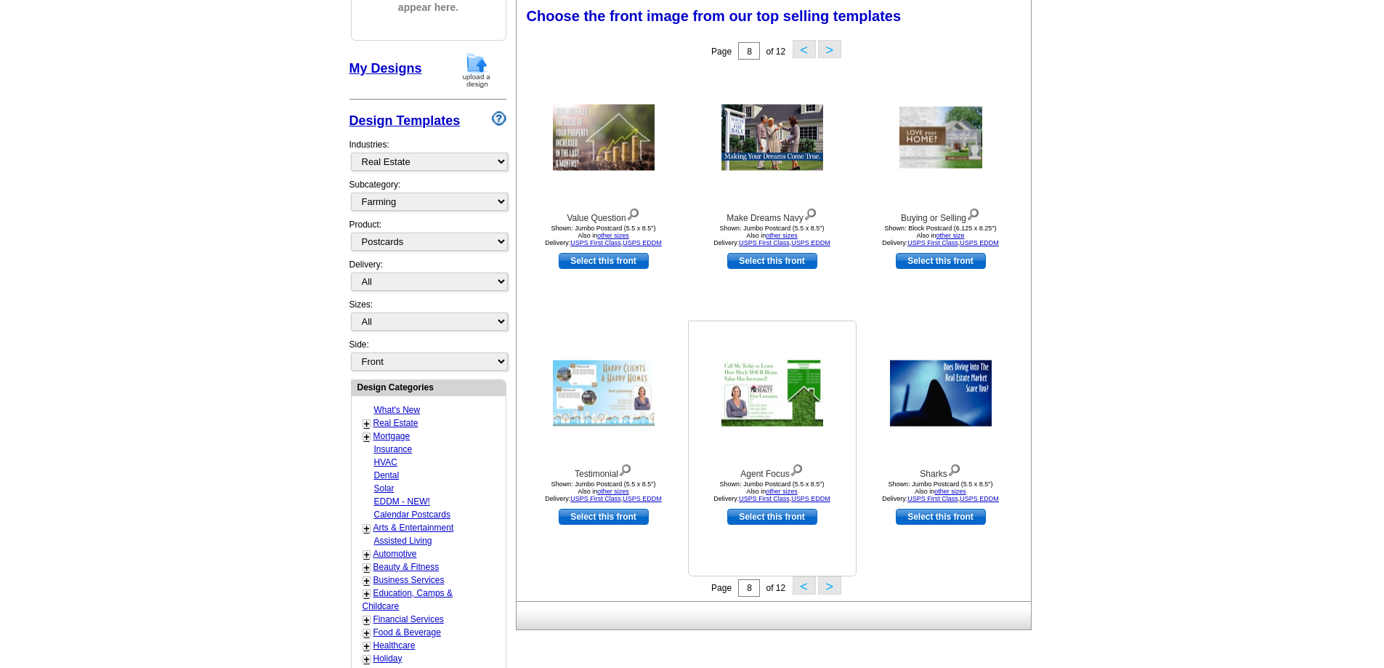
click at [762, 382] on img at bounding box center [773, 393] width 102 height 66
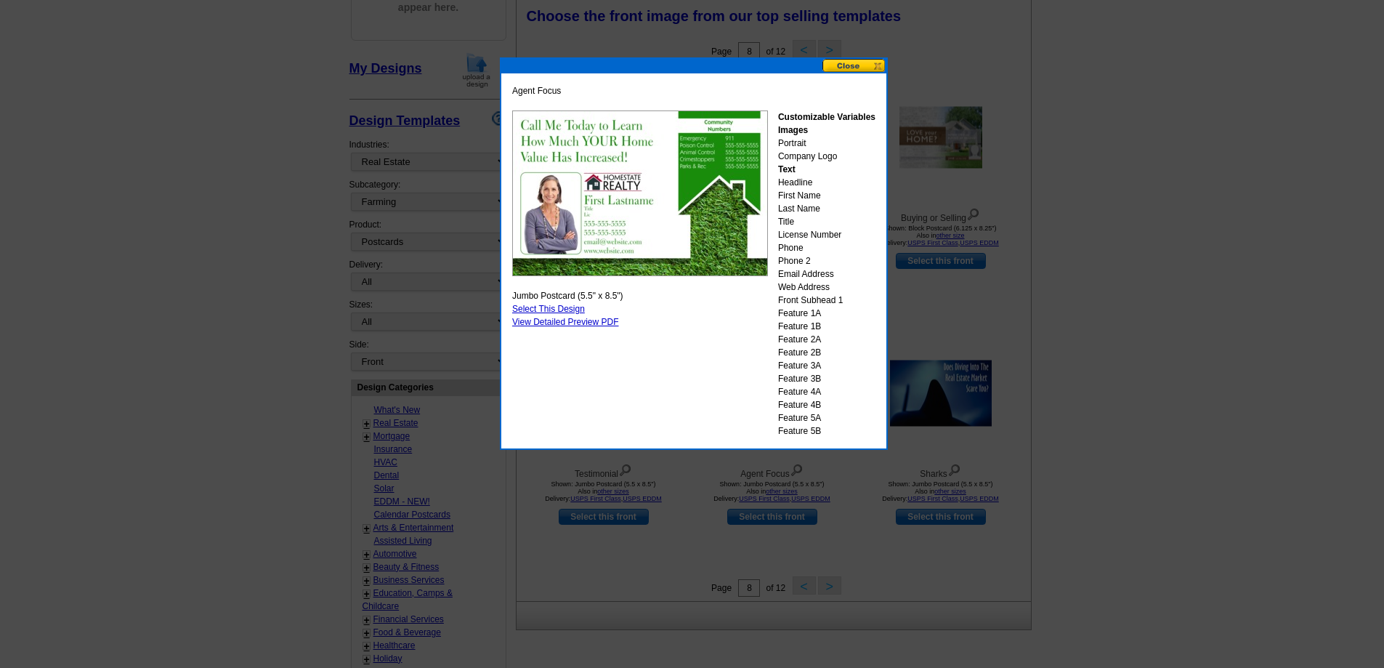
click at [842, 68] on button at bounding box center [855, 66] width 64 height 14
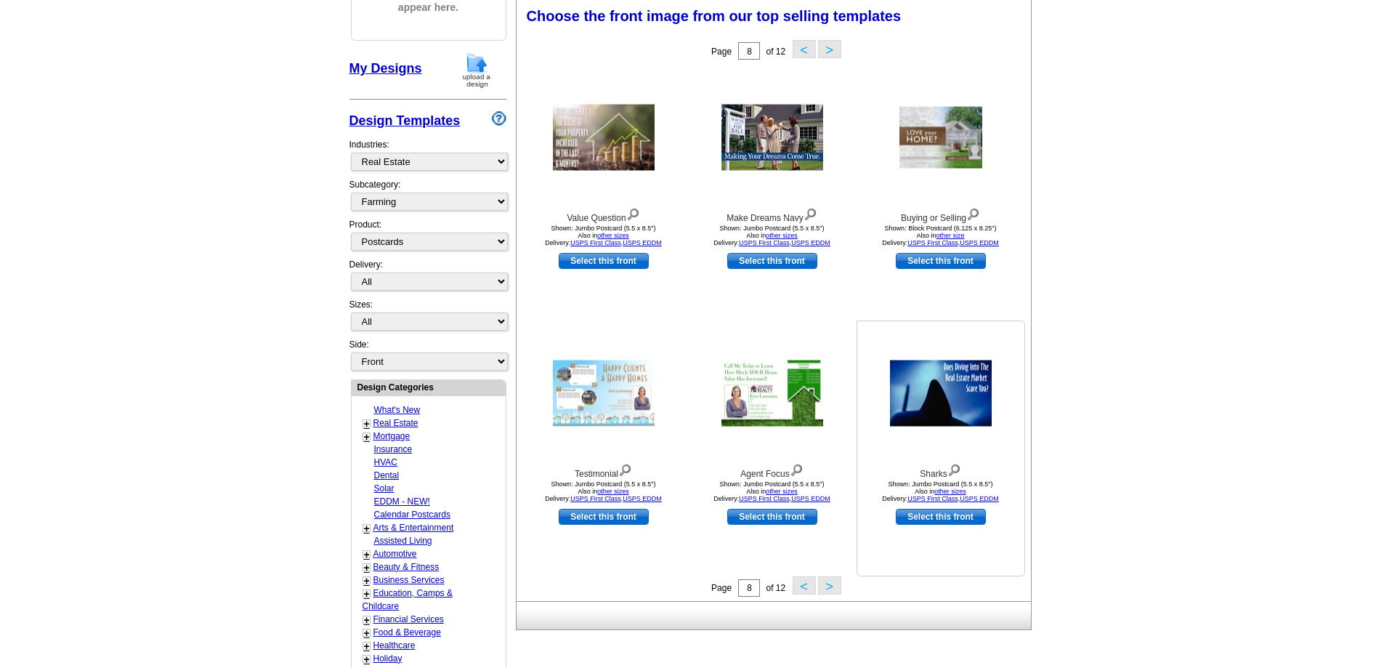
click at [940, 385] on img at bounding box center [941, 393] width 102 height 66
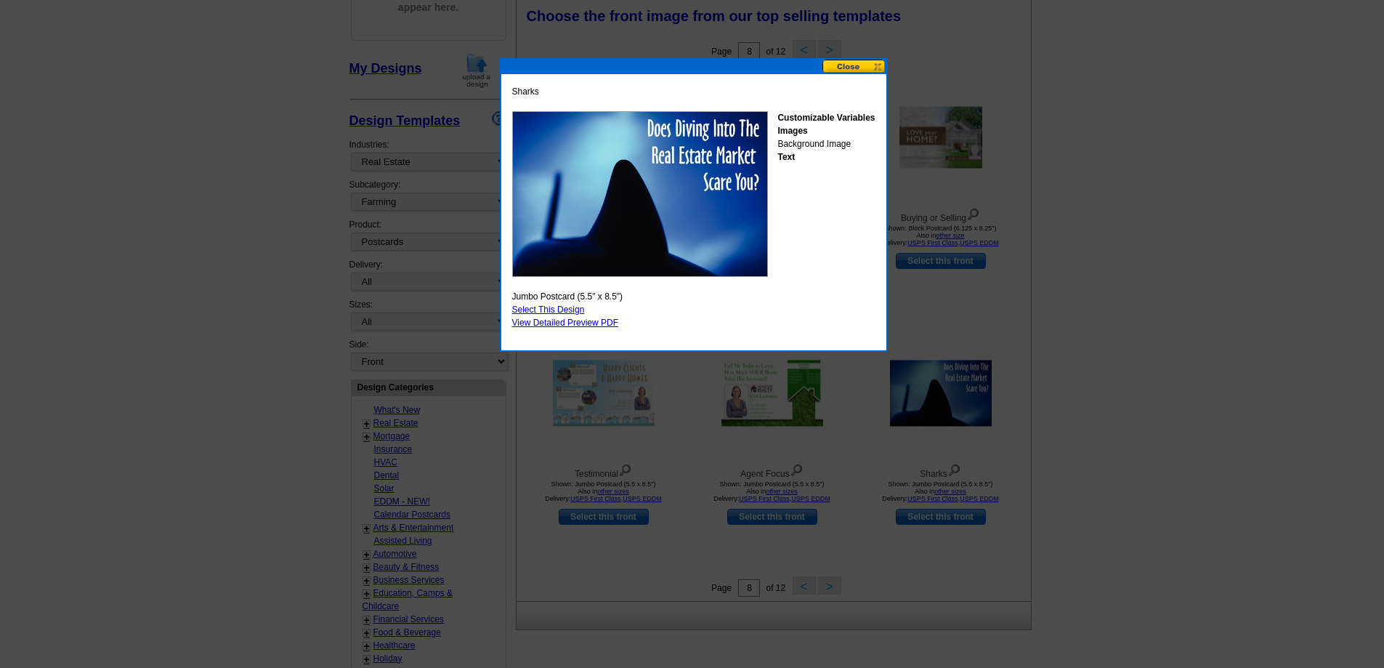
click at [856, 61] on button at bounding box center [855, 67] width 64 height 14
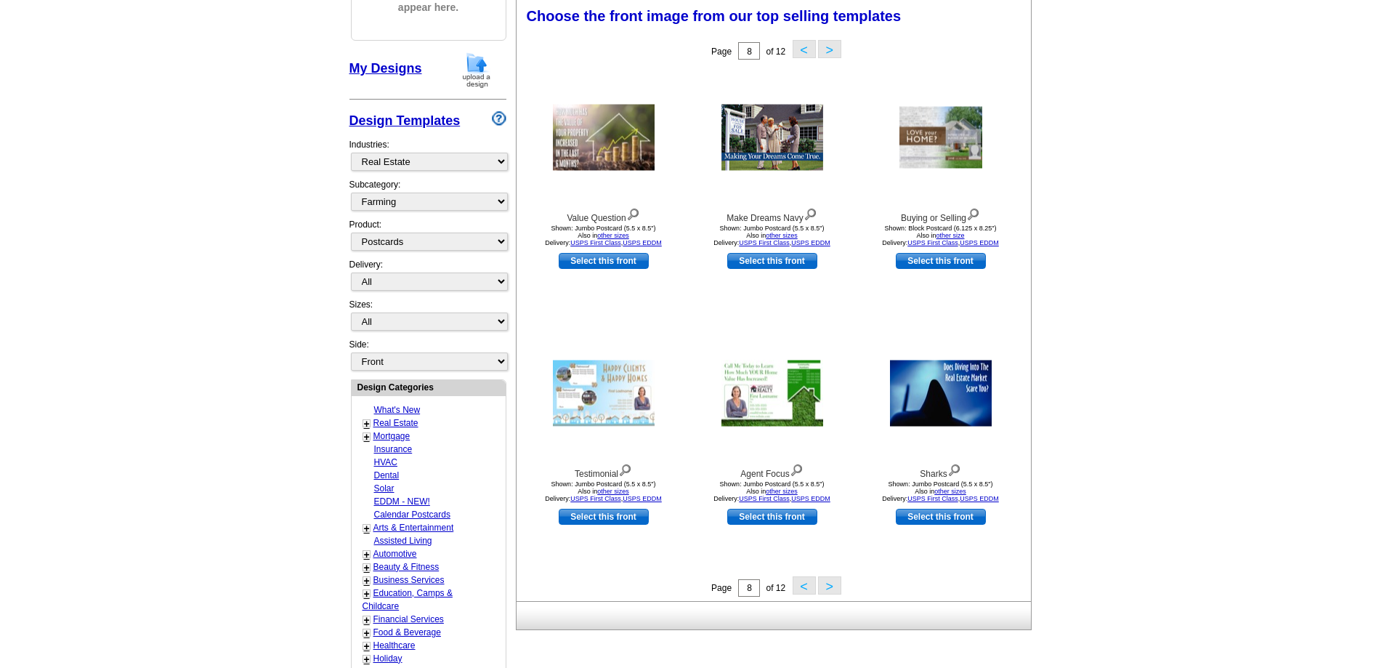
click at [826, 589] on button ">" at bounding box center [829, 585] width 23 height 18
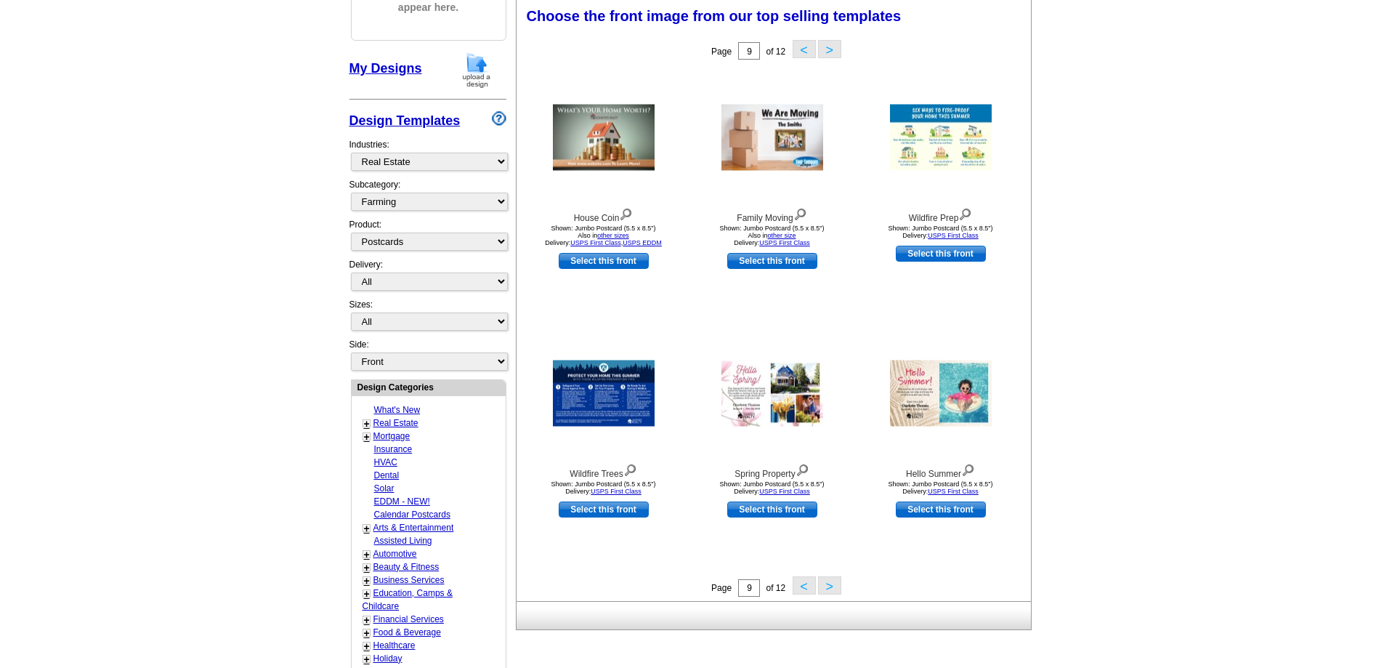
click at [833, 584] on button ">" at bounding box center [829, 585] width 23 height 18
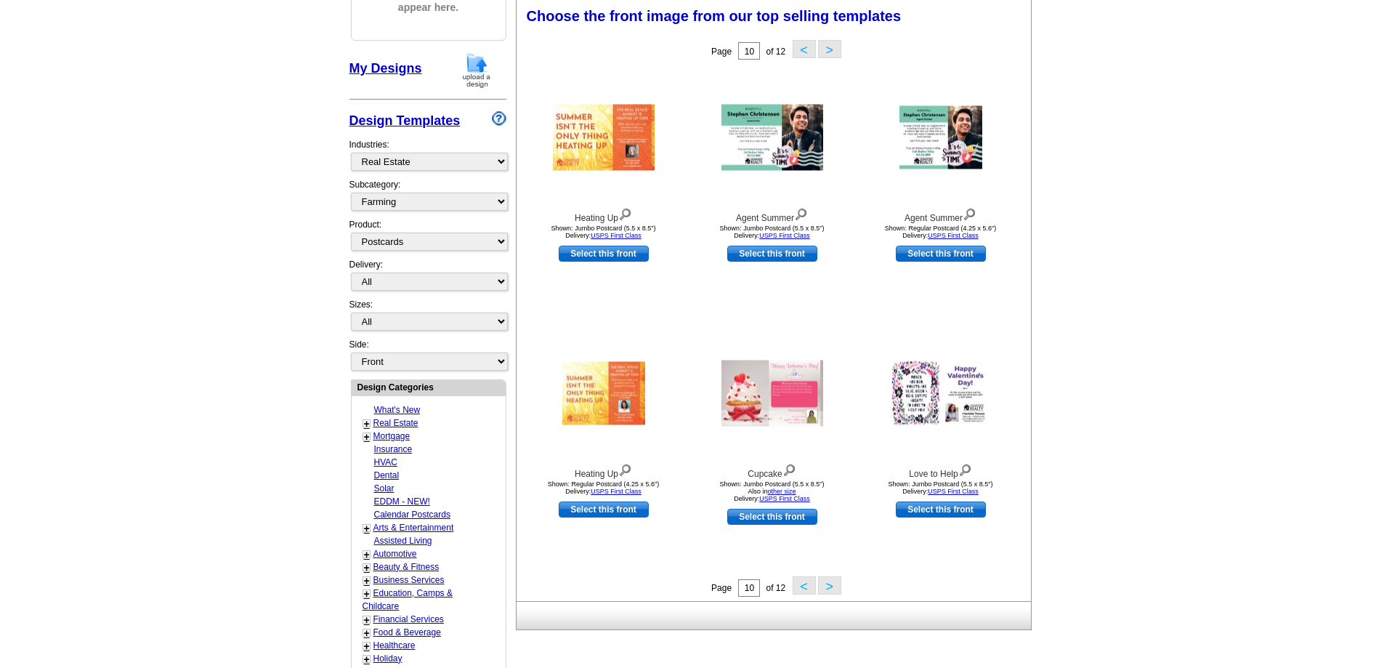
click at [828, 586] on button ">" at bounding box center [829, 585] width 23 height 18
